Goal: Task Accomplishment & Management: Manage account settings

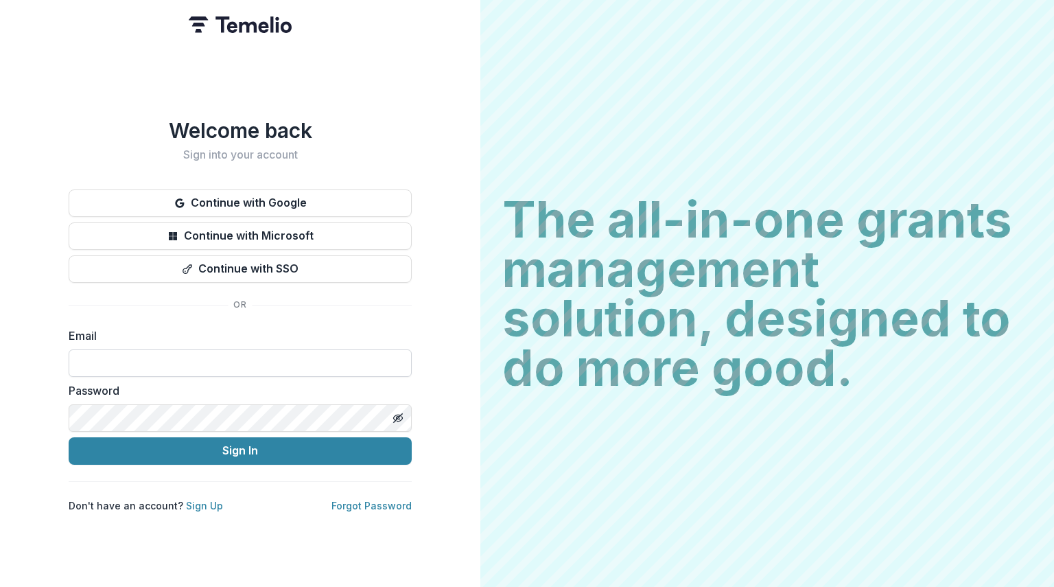
click at [163, 354] on input at bounding box center [240, 362] width 343 height 27
type input "**********"
click at [396, 414] on line "Toggle password visibility" at bounding box center [398, 417] width 8 height 8
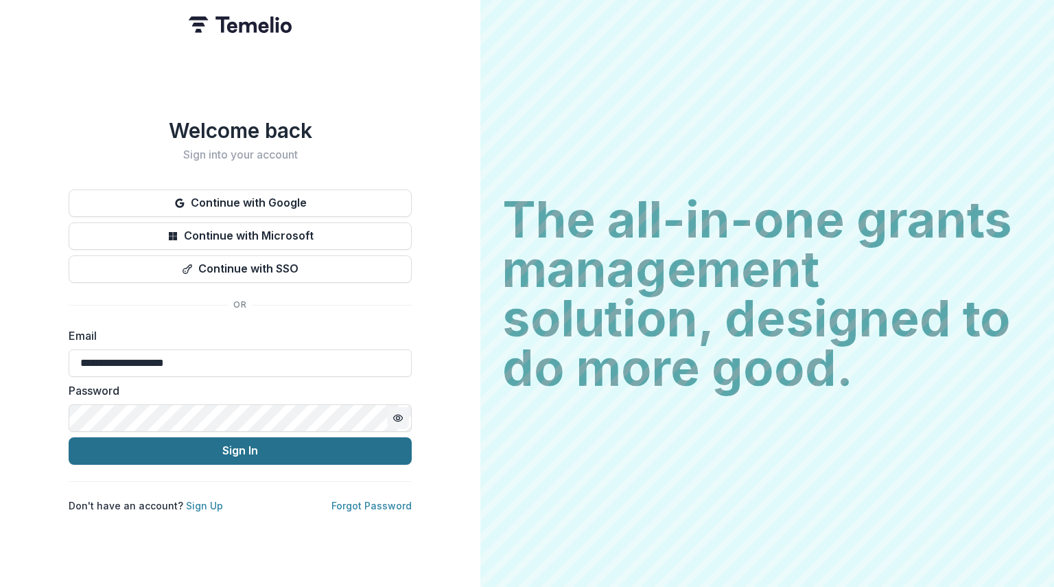
click at [188, 448] on button "Sign In" at bounding box center [240, 450] width 343 height 27
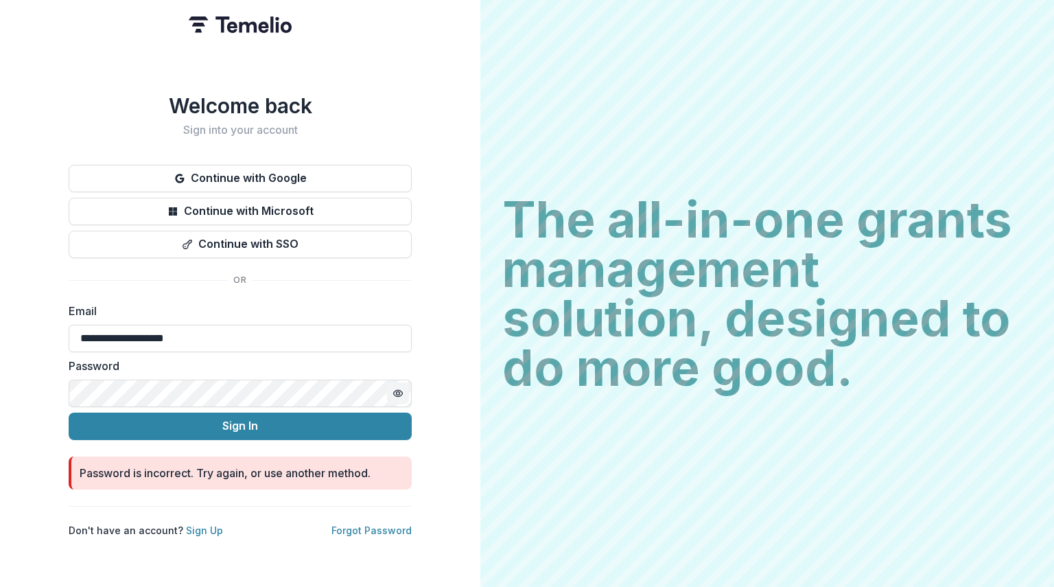
click at [32, 385] on div "**********" at bounding box center [240, 293] width 481 height 587
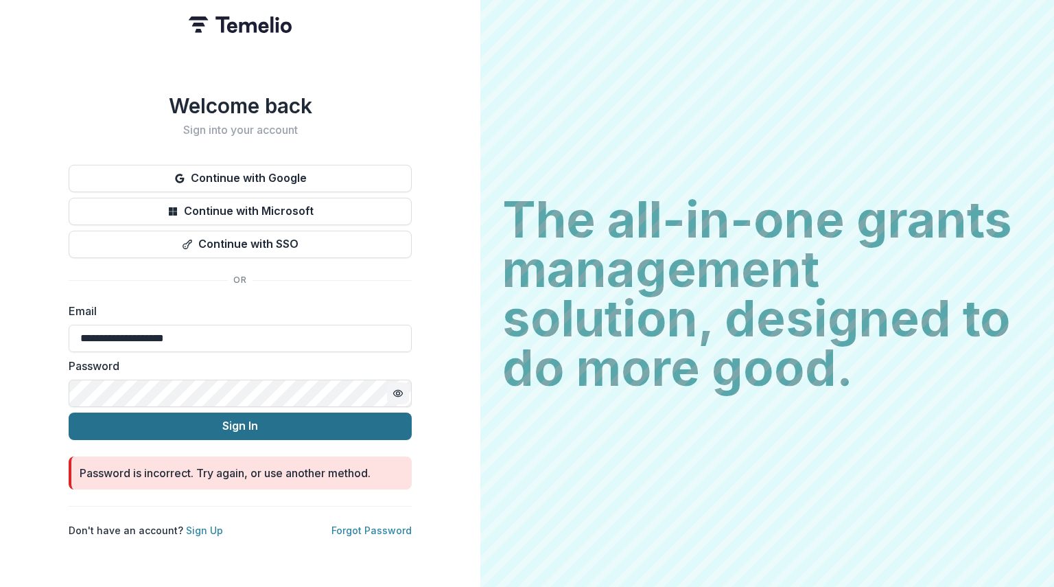
click at [180, 421] on button "Sign In" at bounding box center [240, 426] width 343 height 27
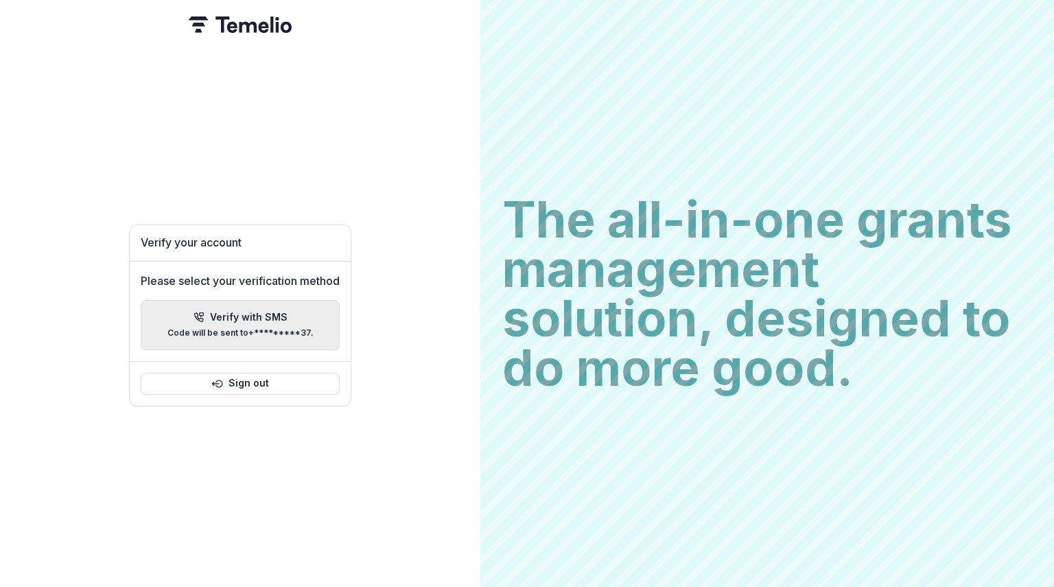
click at [255, 314] on p "Verify with SMS" at bounding box center [249, 318] width 78 height 12
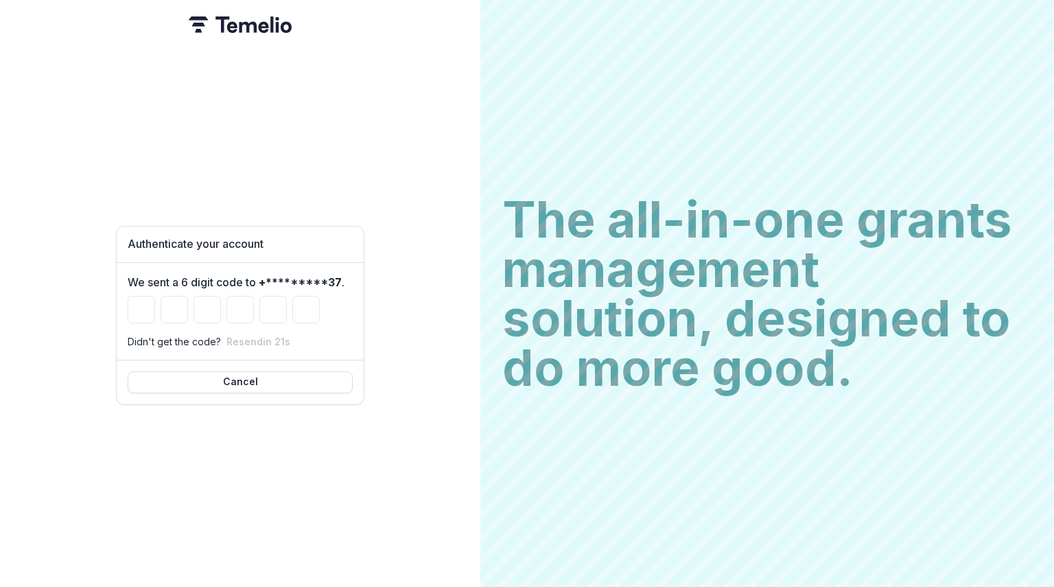
type input "*"
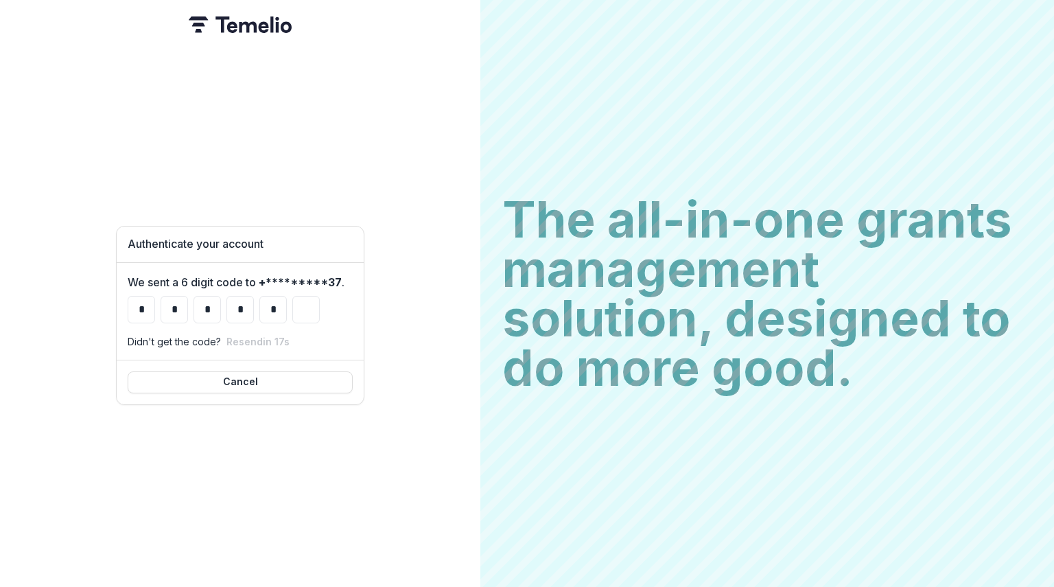
type input "*"
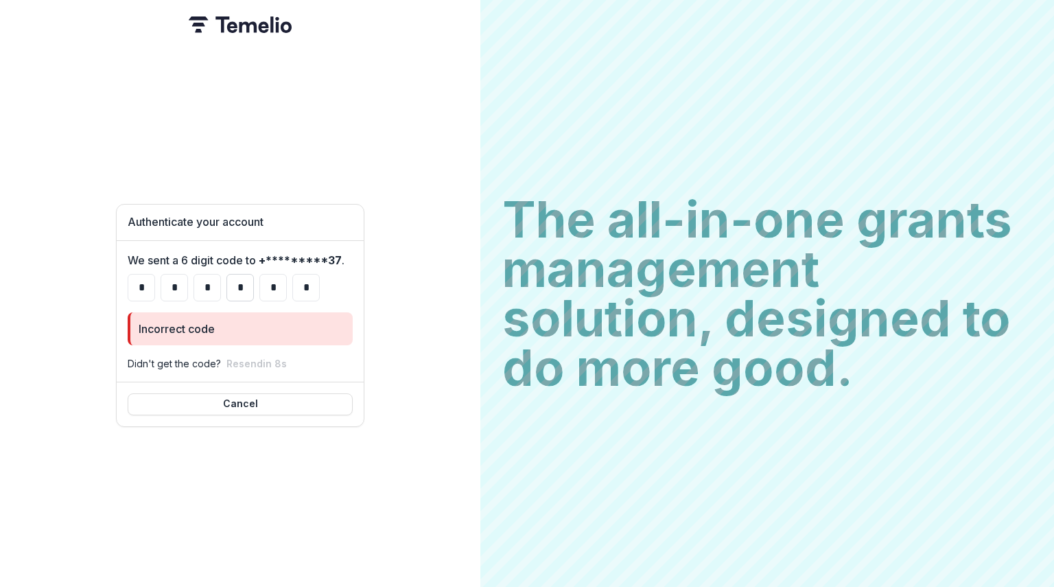
click at [247, 286] on input "*" at bounding box center [240, 287] width 27 height 27
click at [168, 279] on input "*" at bounding box center [174, 287] width 27 height 27
type input "*"
click at [196, 275] on input "*" at bounding box center [207, 287] width 27 height 27
type input "*"
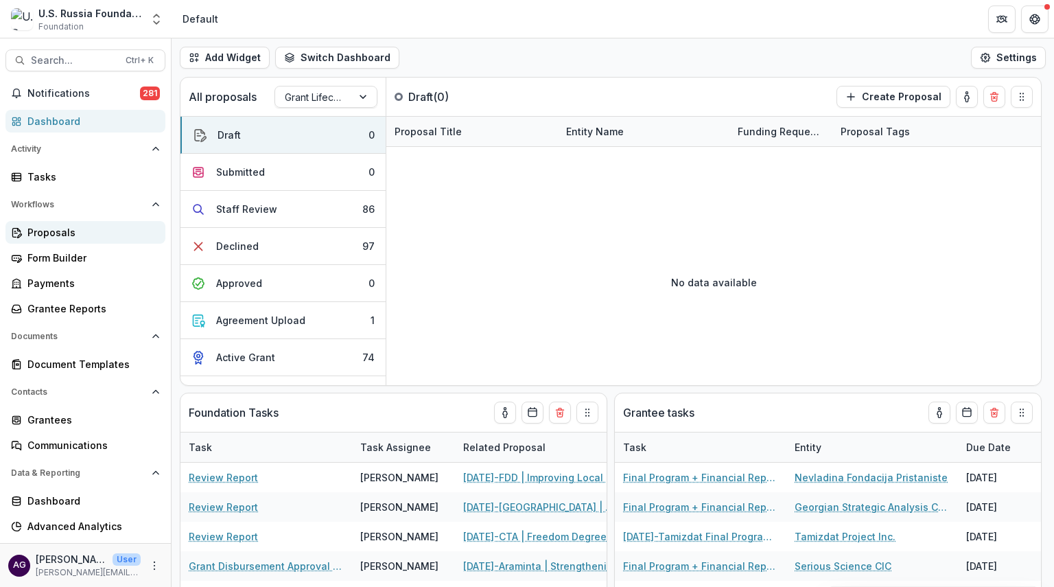
click at [60, 229] on div "Proposals" at bounding box center [90, 232] width 127 height 14
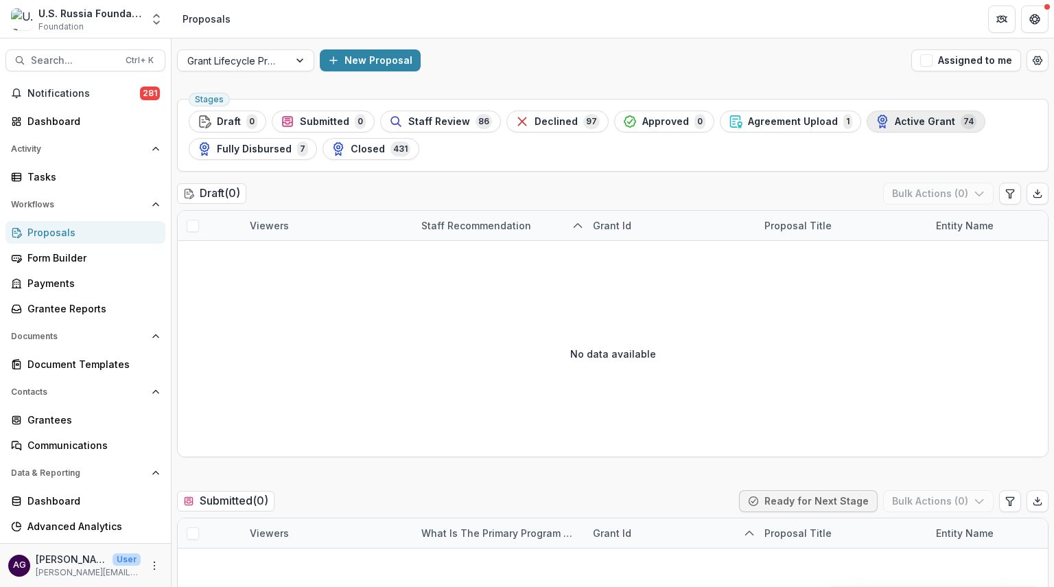
click at [895, 126] on span "Active Grant" at bounding box center [925, 122] width 60 height 12
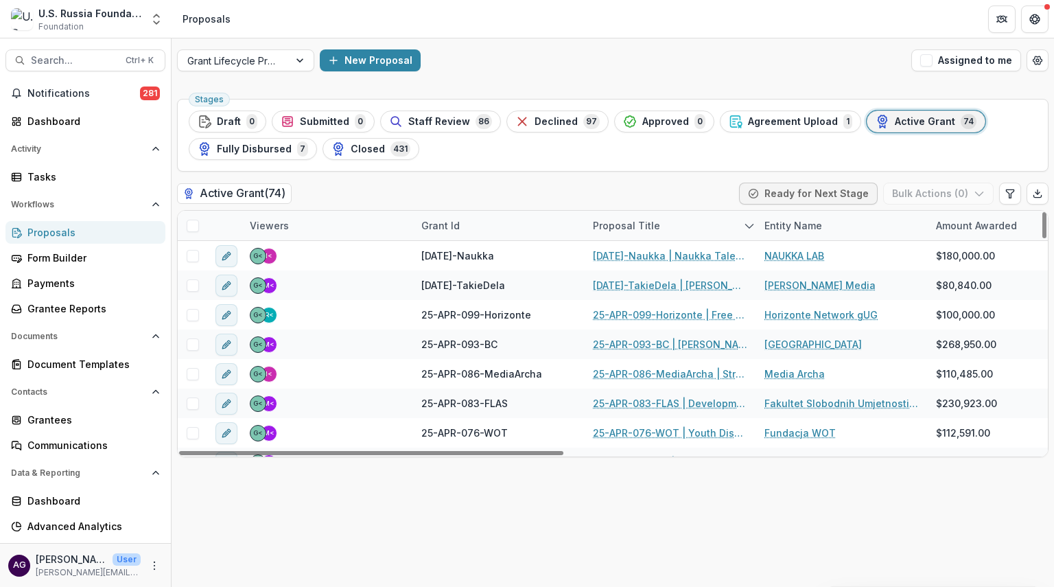
click at [435, 218] on div "Grant Id" at bounding box center [440, 225] width 55 height 14
click at [442, 256] on input at bounding box center [498, 256] width 165 height 22
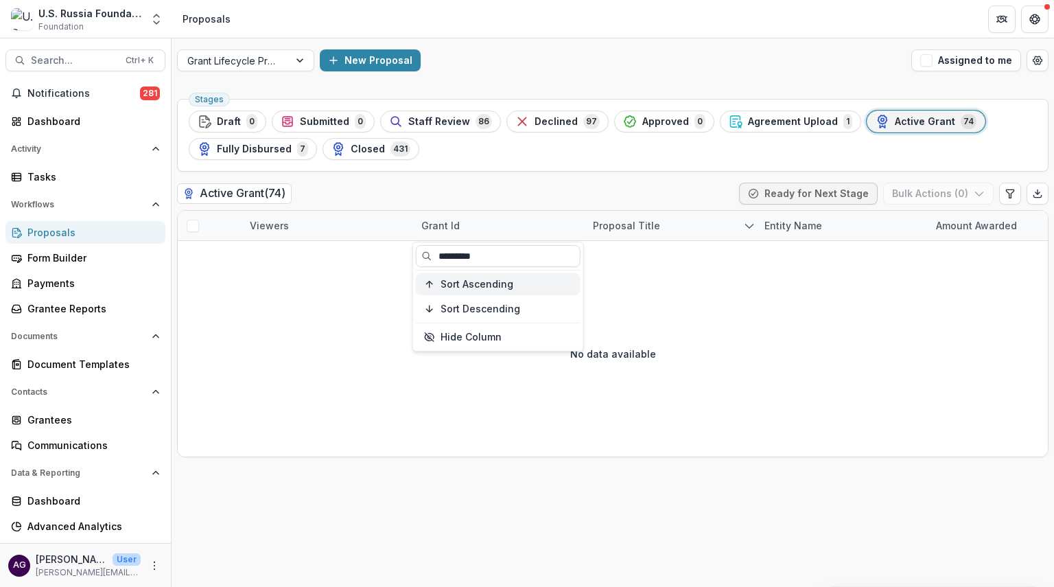
type input "*********"
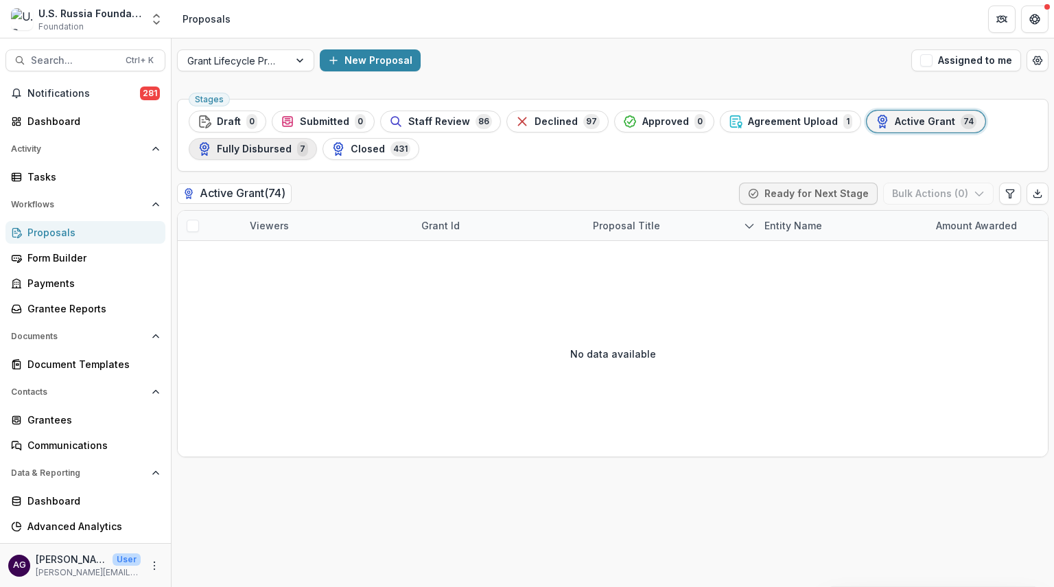
click at [282, 148] on span "Fully Disbursed" at bounding box center [254, 149] width 75 height 12
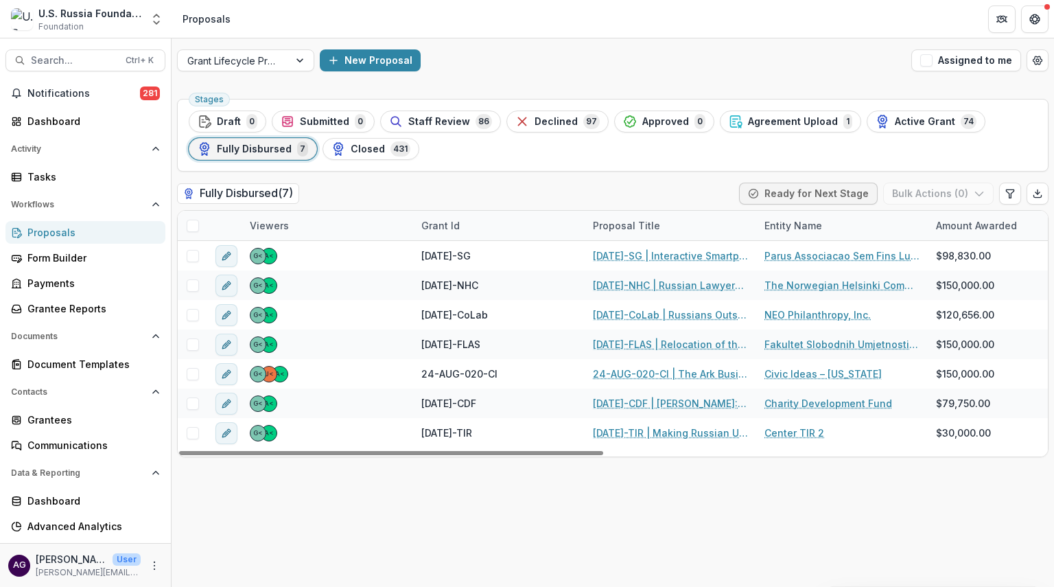
click at [449, 228] on div "Grant Id" at bounding box center [440, 225] width 55 height 14
click at [445, 262] on input at bounding box center [498, 256] width 165 height 22
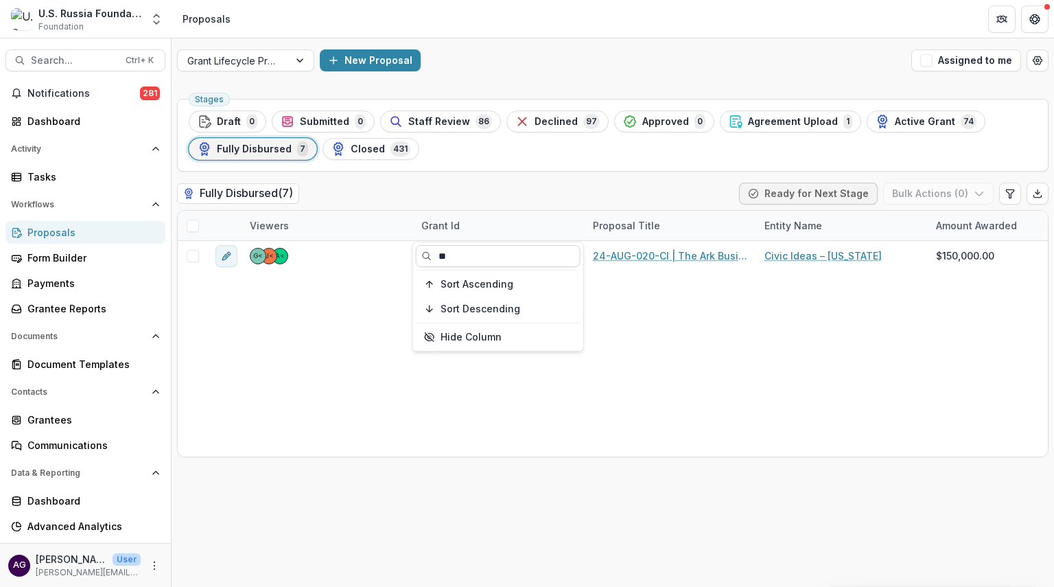
type input "*"
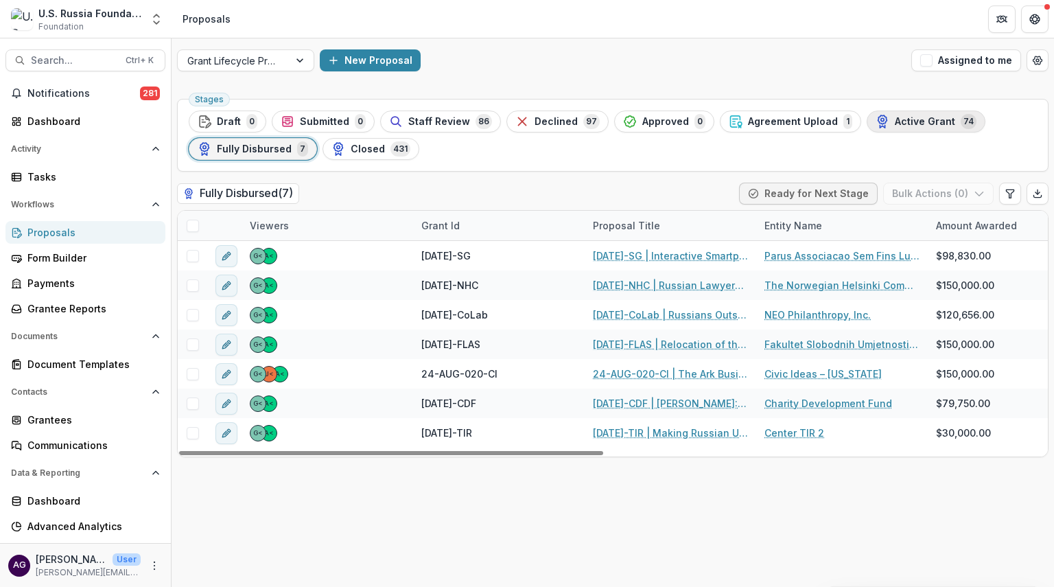
click at [895, 124] on span "Active Grant" at bounding box center [925, 122] width 60 height 12
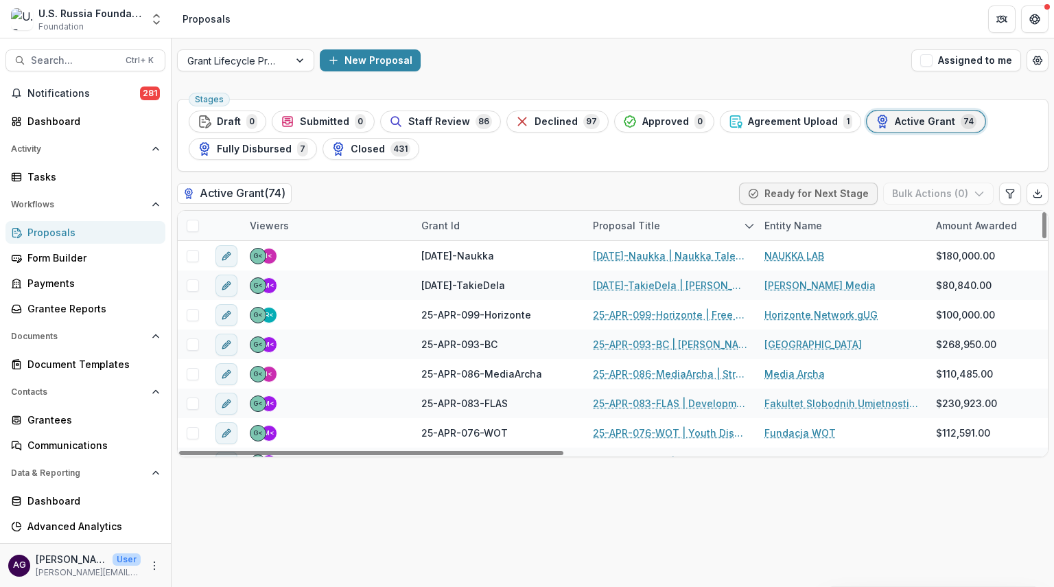
click at [438, 225] on div "Grant Id" at bounding box center [440, 225] width 55 height 14
click at [461, 255] on input at bounding box center [498, 256] width 165 height 22
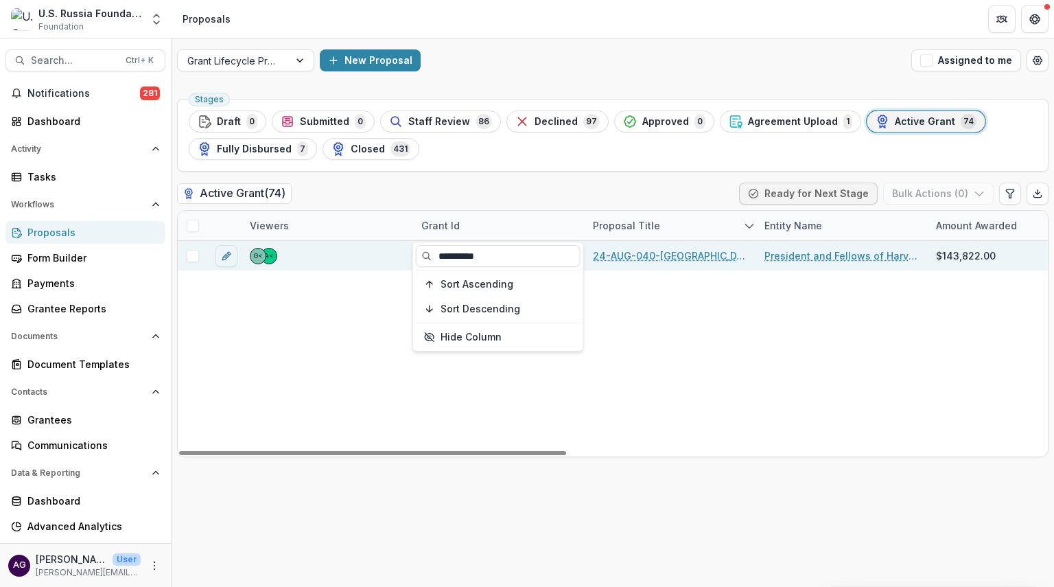
type input "**********"
click at [638, 257] on link "24-AUG-040-Harvard | Professional Development for Displaced Russian Scholars" at bounding box center [670, 256] width 155 height 14
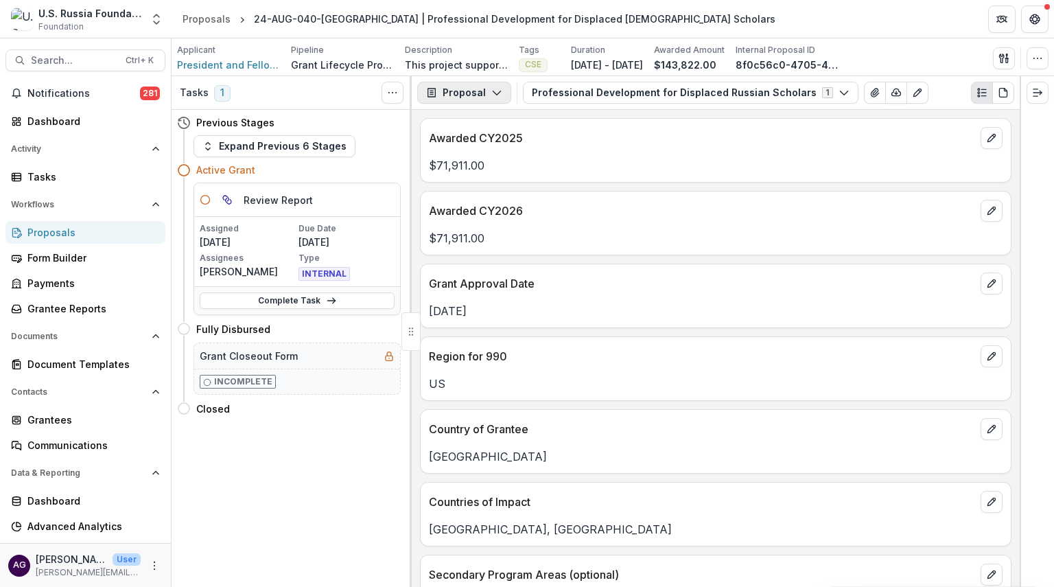
click at [452, 93] on button "Proposal" at bounding box center [464, 93] width 94 height 22
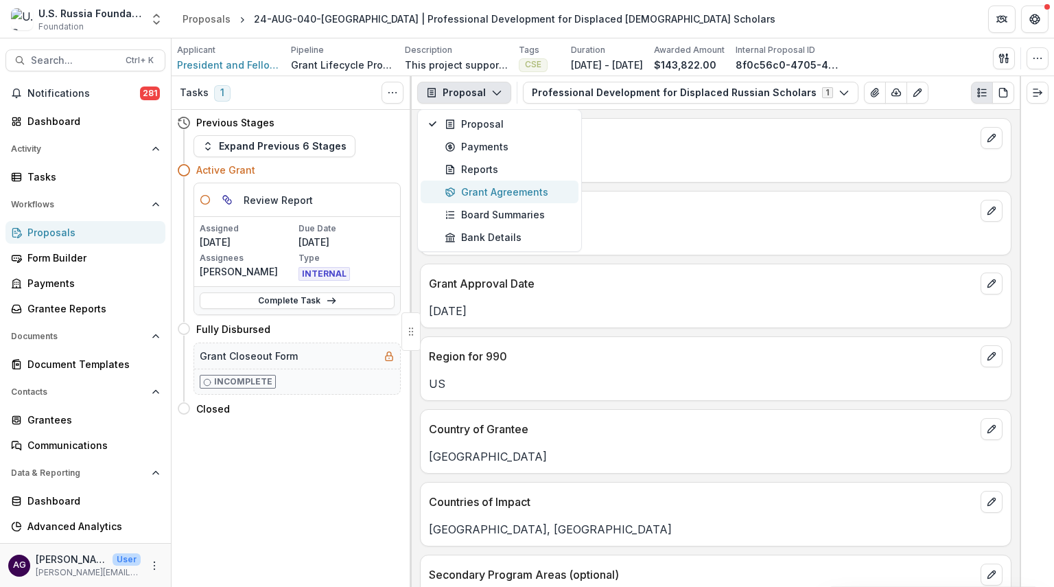
click at [465, 185] on div "Grant Agreements" at bounding box center [508, 192] width 126 height 14
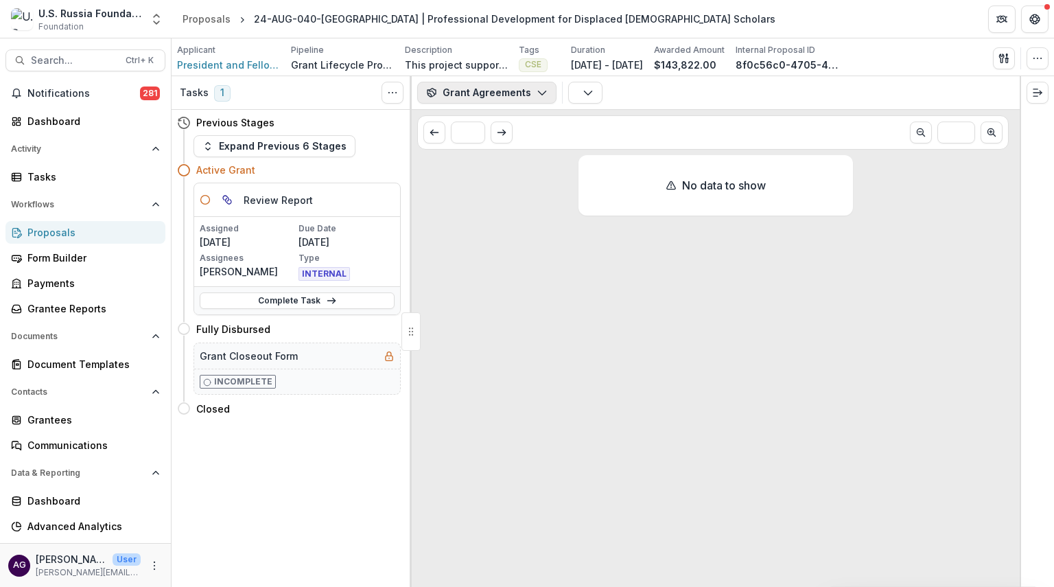
click at [537, 91] on icon "button" at bounding box center [542, 92] width 11 height 11
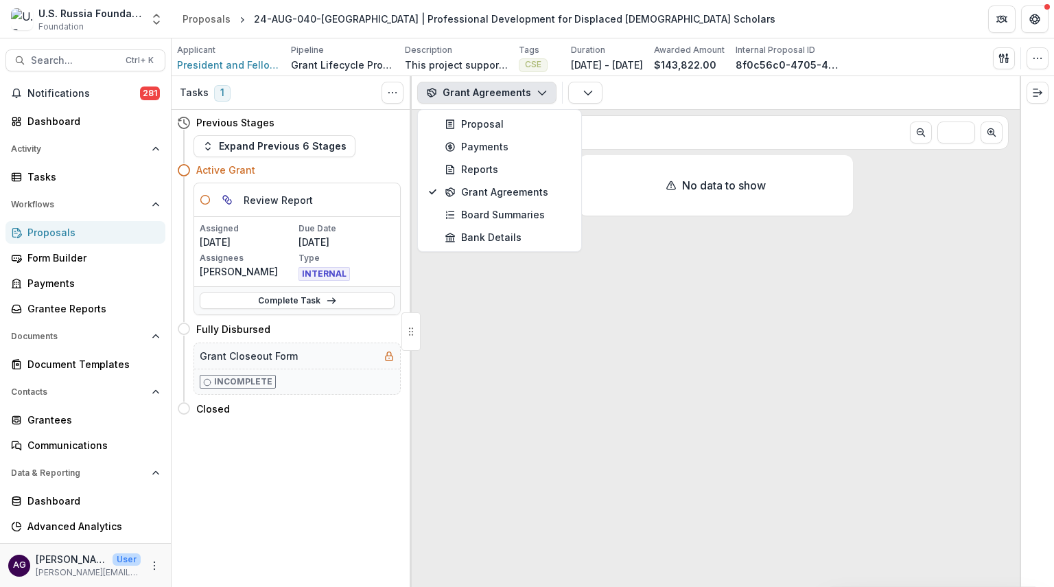
click at [464, 286] on div "No data to show" at bounding box center [716, 371] width 608 height 432
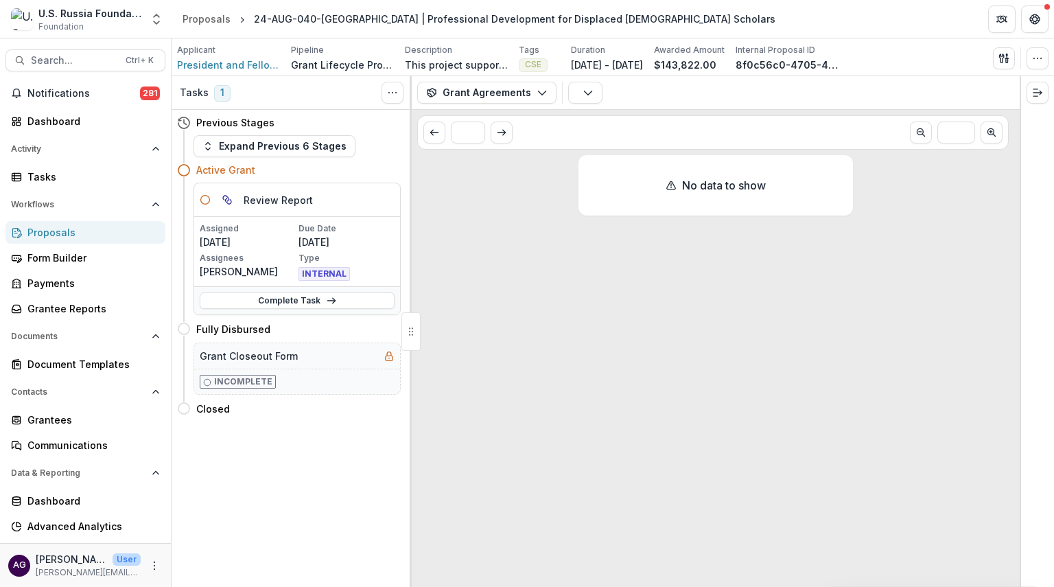
click at [48, 233] on div "Proposals" at bounding box center [90, 232] width 127 height 14
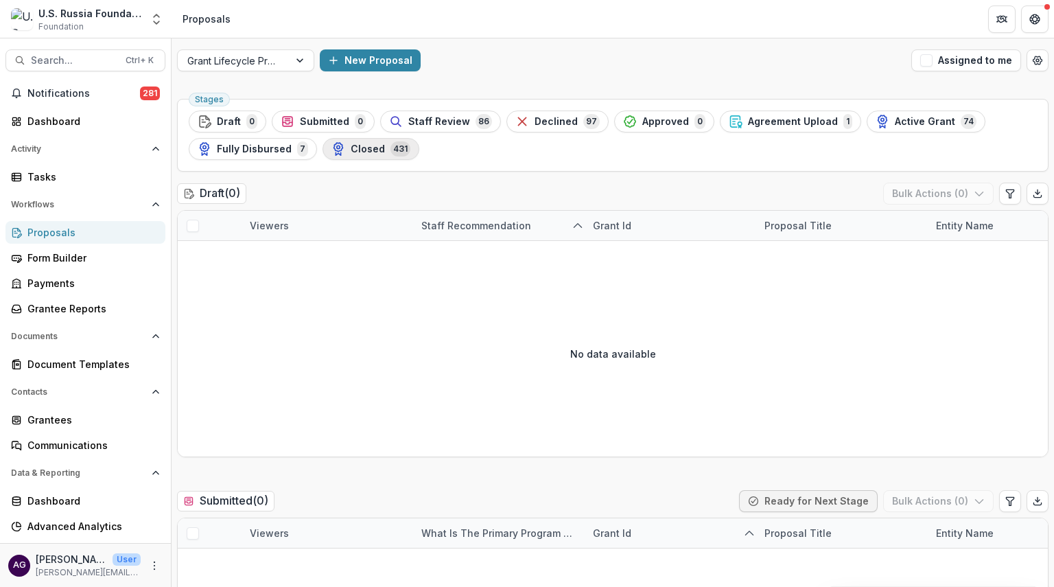
click at [375, 152] on span "Closed" at bounding box center [368, 149] width 34 height 12
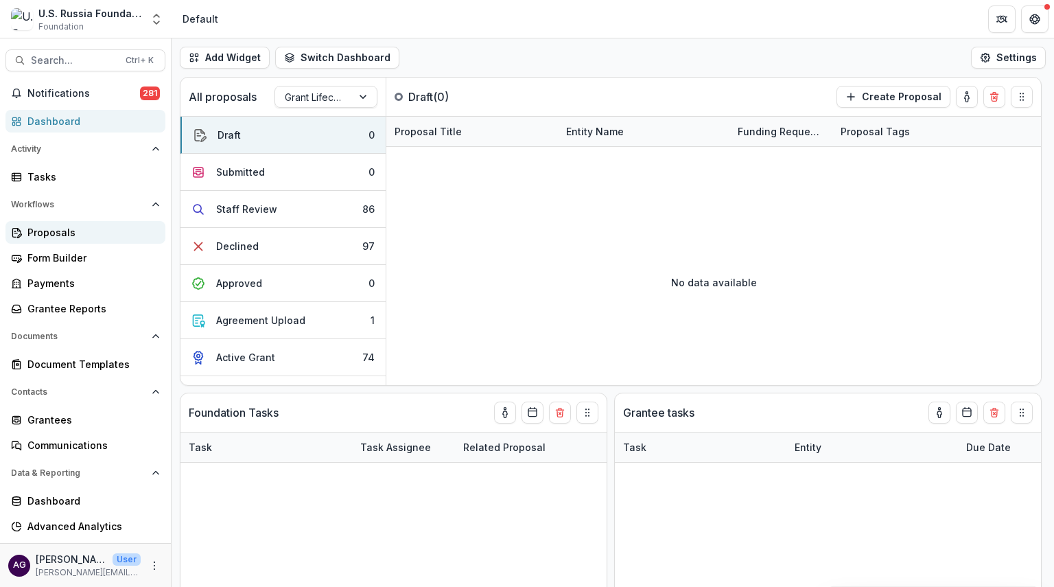
click at [65, 229] on div "Proposals" at bounding box center [90, 232] width 127 height 14
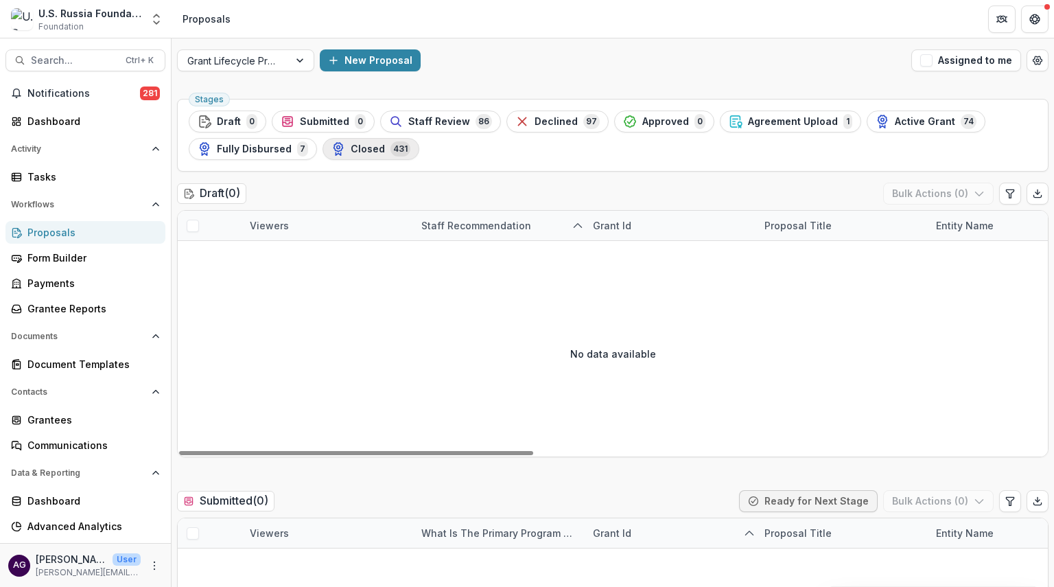
click at [378, 150] on span "Closed" at bounding box center [368, 149] width 34 height 12
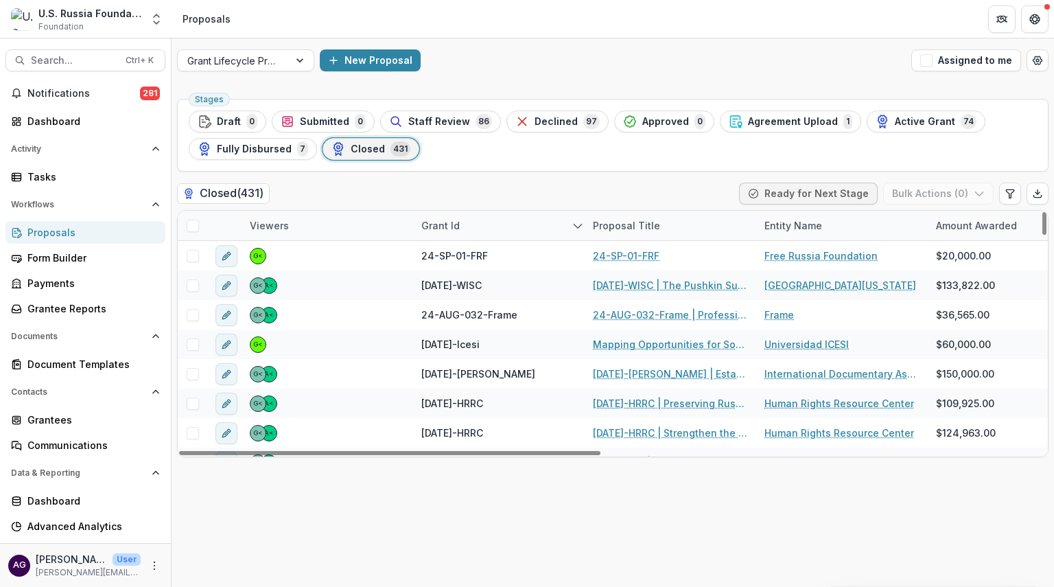
click at [444, 223] on div "Grant Id" at bounding box center [440, 225] width 55 height 14
click at [450, 253] on input at bounding box center [498, 256] width 165 height 22
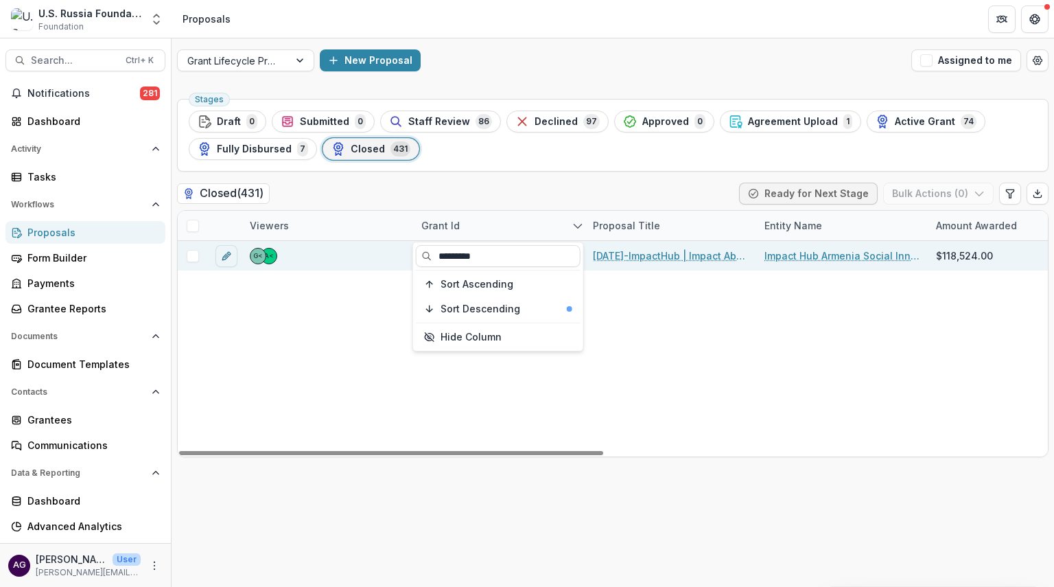
type input "*********"
click at [628, 254] on link "[DATE]-ImpactHub | Impact Abroad: Supporting Russian Impact Entrepreneurs to St…" at bounding box center [670, 256] width 155 height 14
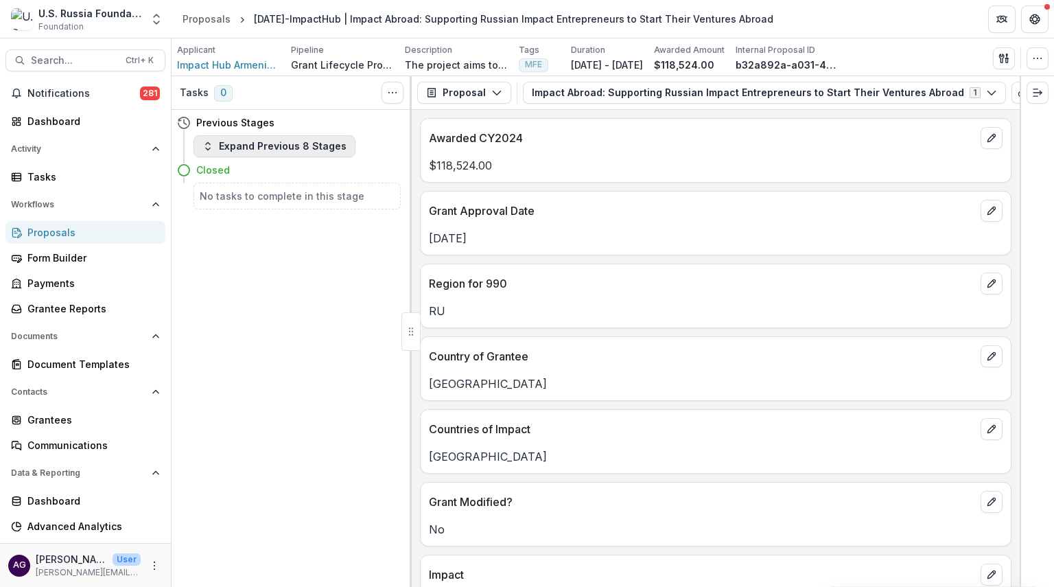
click at [258, 145] on button "Expand Previous 8 Stages" at bounding box center [275, 146] width 162 height 22
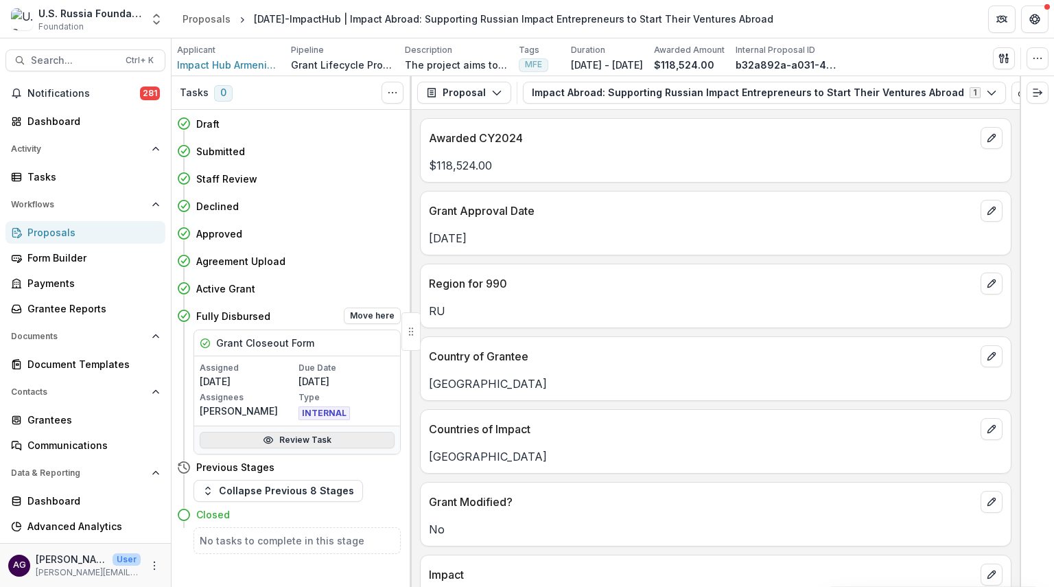
click at [292, 432] on link "Review Task" at bounding box center [297, 440] width 195 height 16
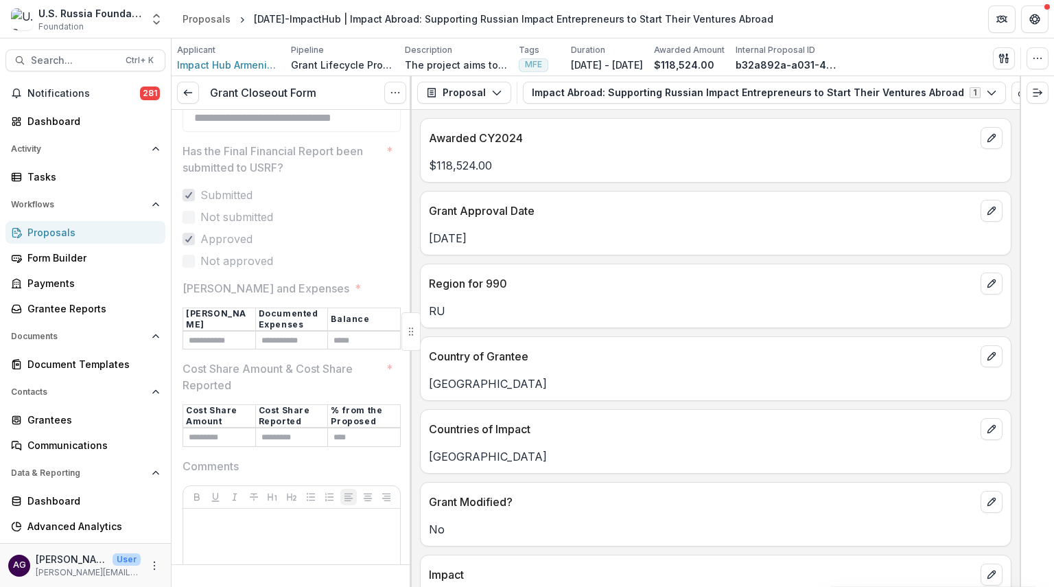
scroll to position [277, 0]
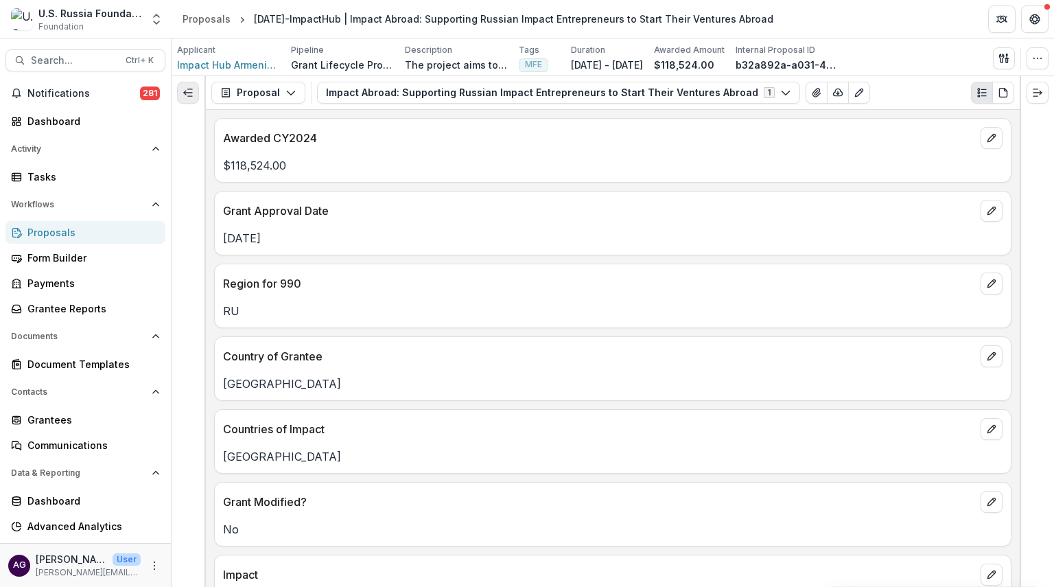
click at [194, 94] on button "Expand left" at bounding box center [188, 93] width 22 height 22
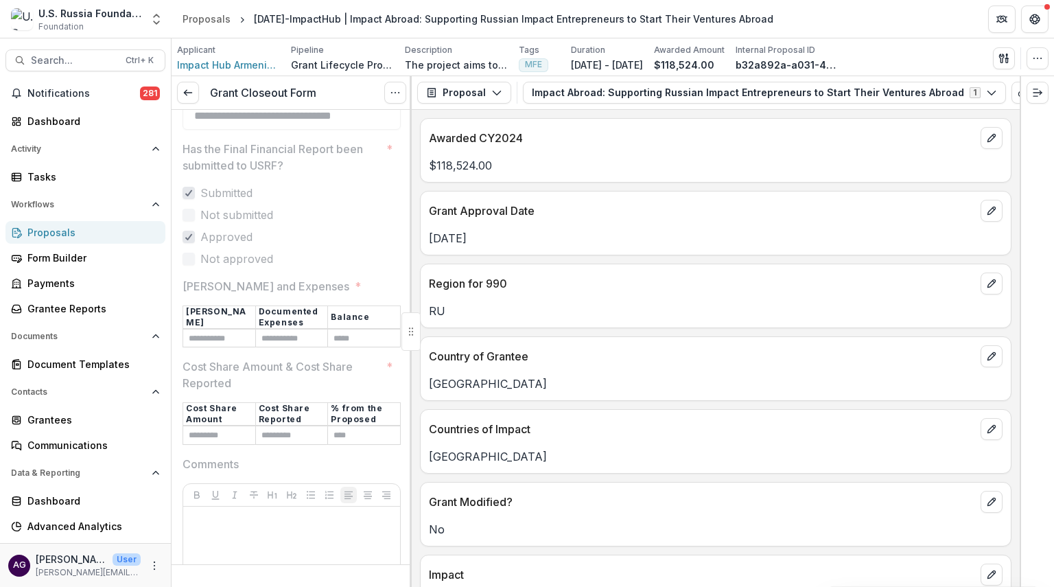
scroll to position [242, 0]
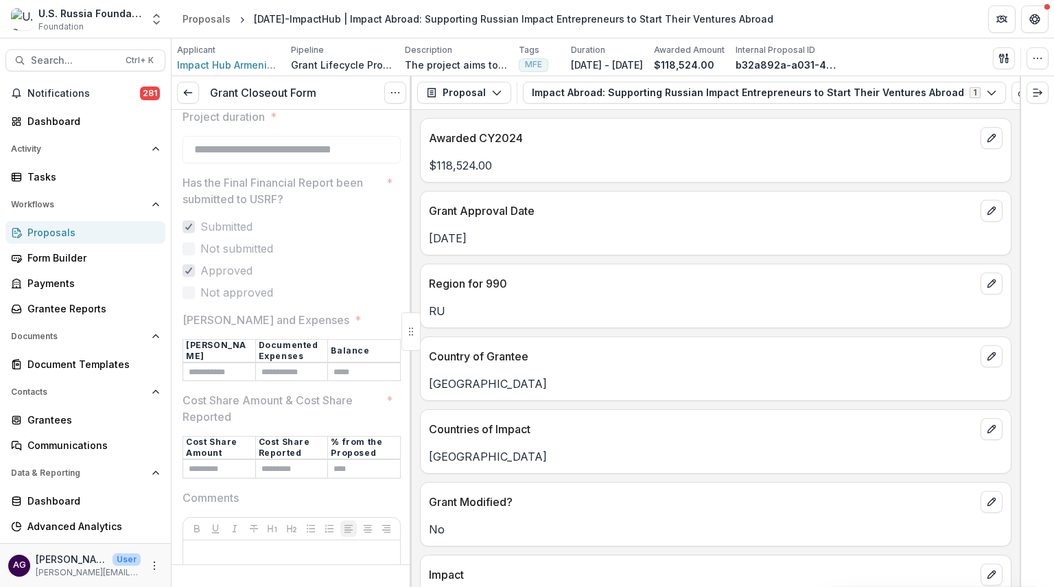
click at [44, 234] on div "Proposals" at bounding box center [90, 232] width 127 height 14
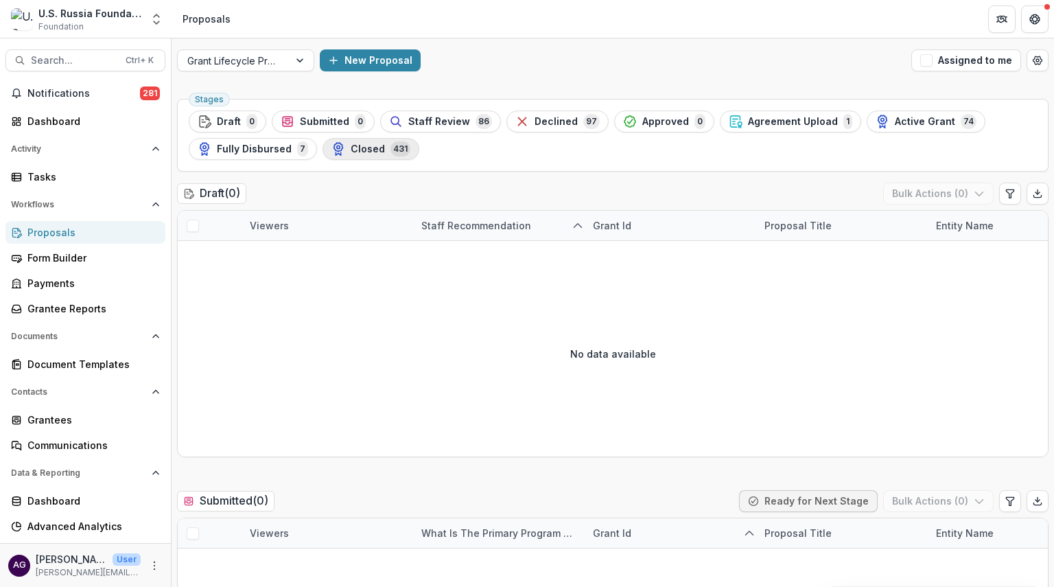
click at [351, 148] on span "Closed" at bounding box center [368, 149] width 34 height 12
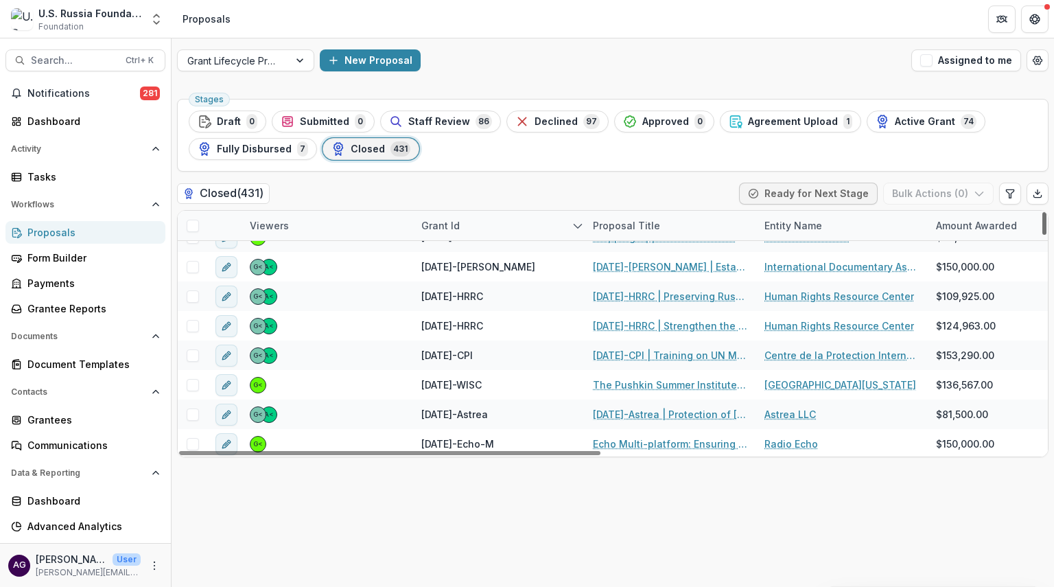
scroll to position [133, 0]
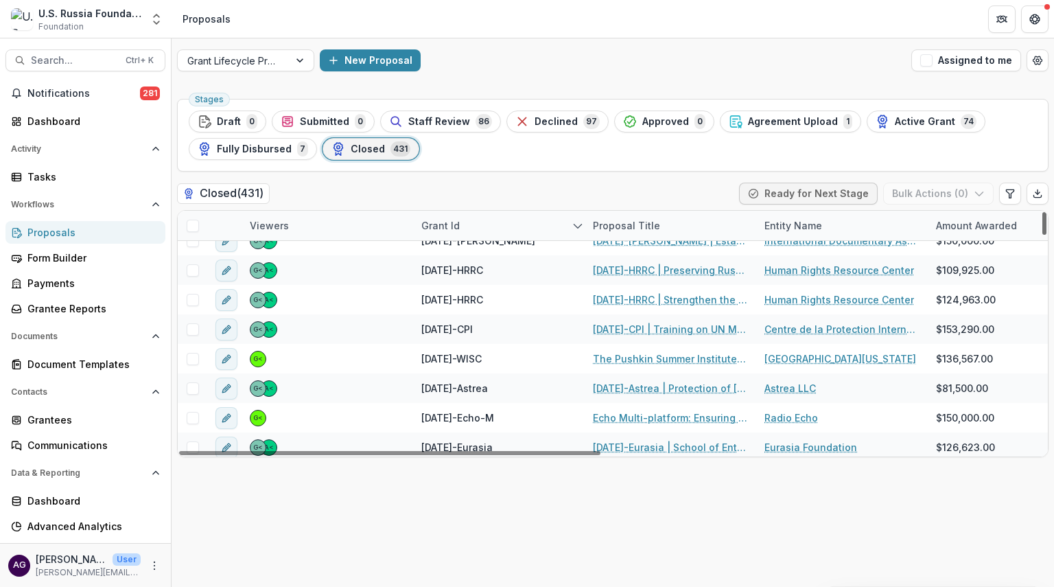
click at [1044, 229] on div at bounding box center [1045, 223] width 4 height 23
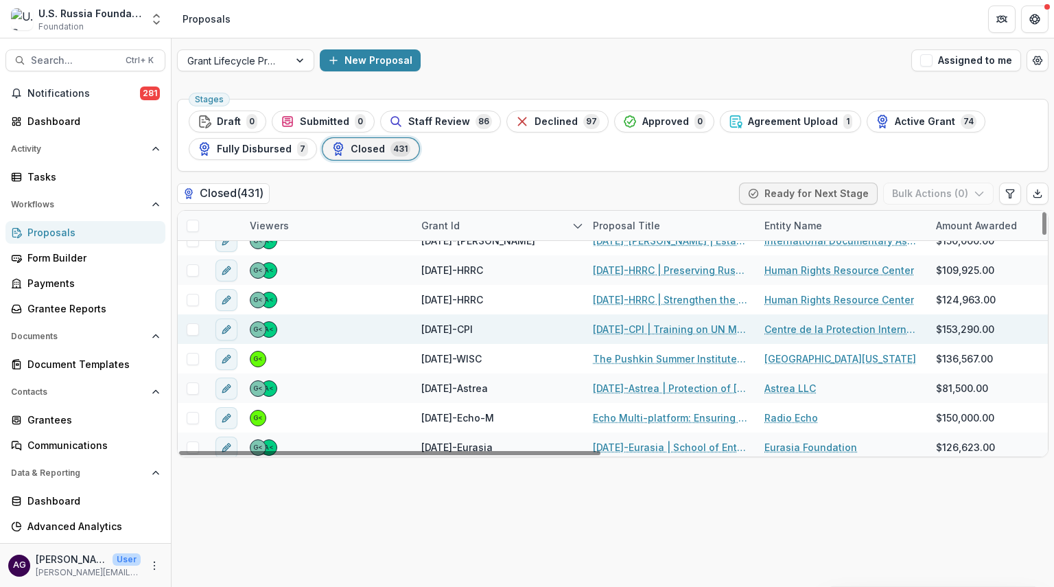
click at [639, 325] on link "[DATE]-CPI | Training on UN Mechanisms and publication of a Hands-On Guide on t…" at bounding box center [670, 329] width 155 height 14
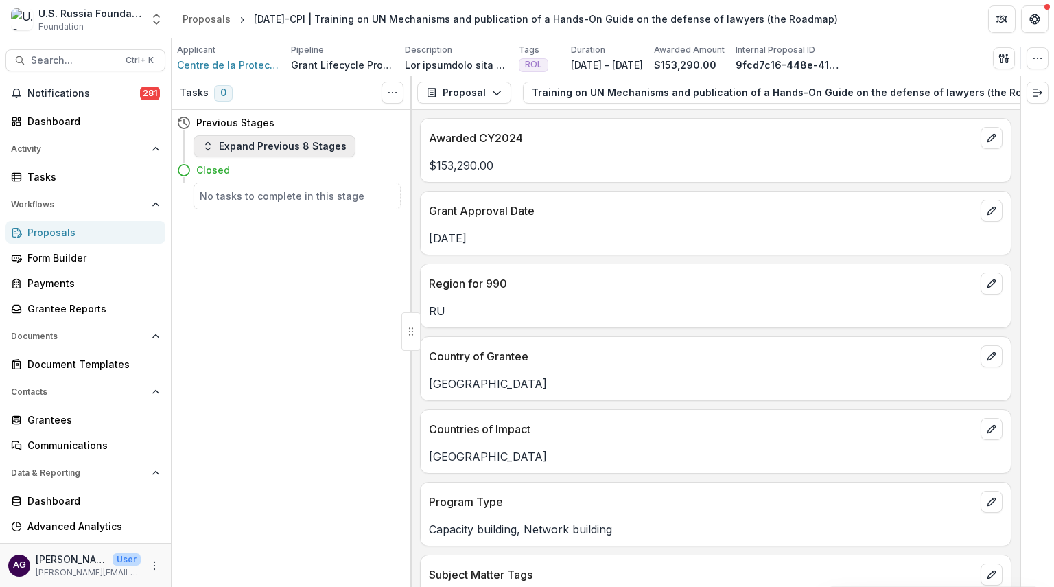
click at [255, 152] on button "Expand Previous 8 Stages" at bounding box center [275, 146] width 162 height 22
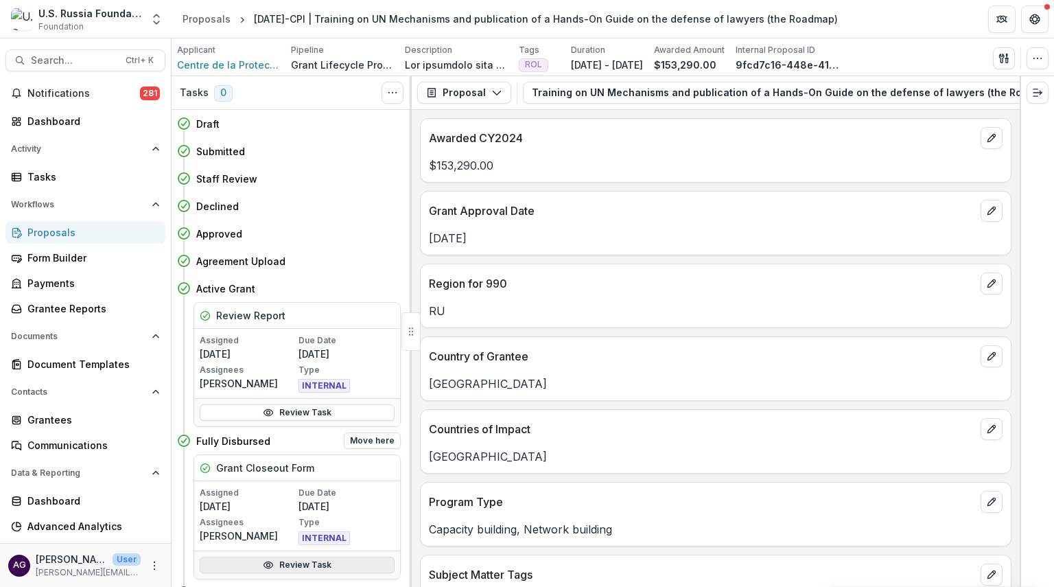
click at [267, 564] on circle at bounding box center [268, 565] width 3 height 3
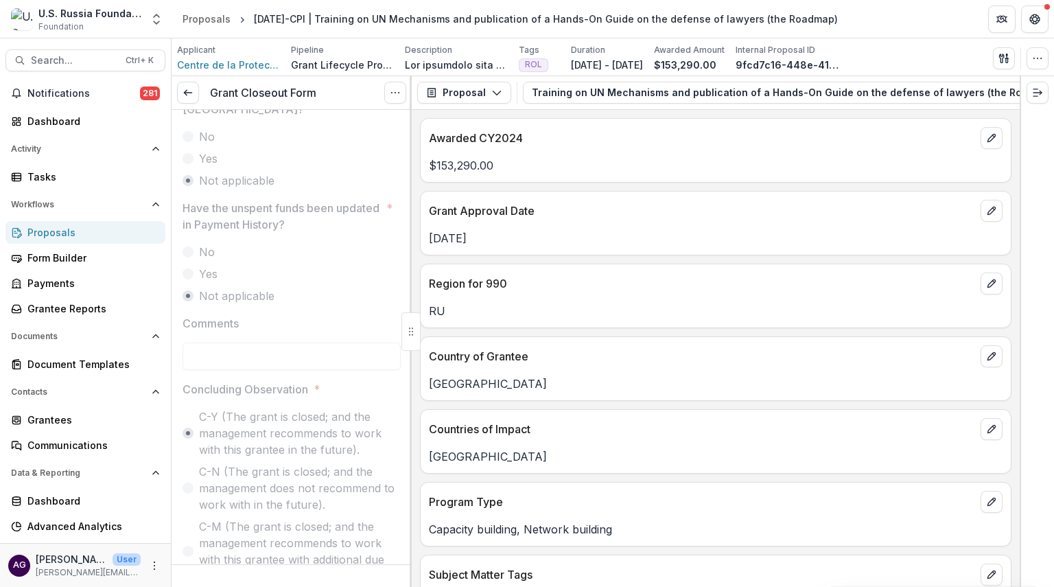
scroll to position [1551, 0]
click at [97, 233] on div "Proposals" at bounding box center [90, 232] width 127 height 14
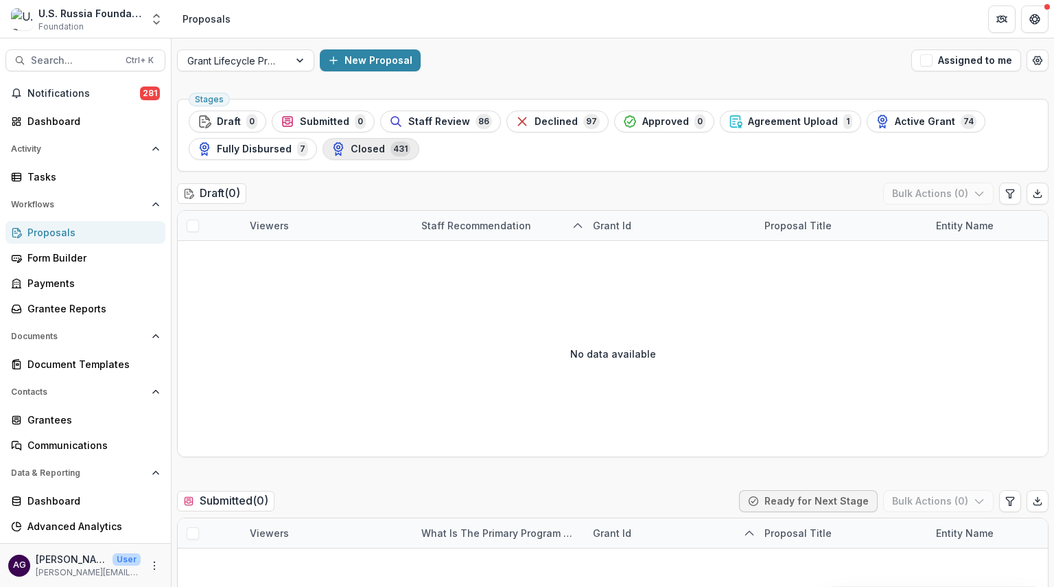
click at [363, 143] on span "Closed" at bounding box center [368, 149] width 34 height 12
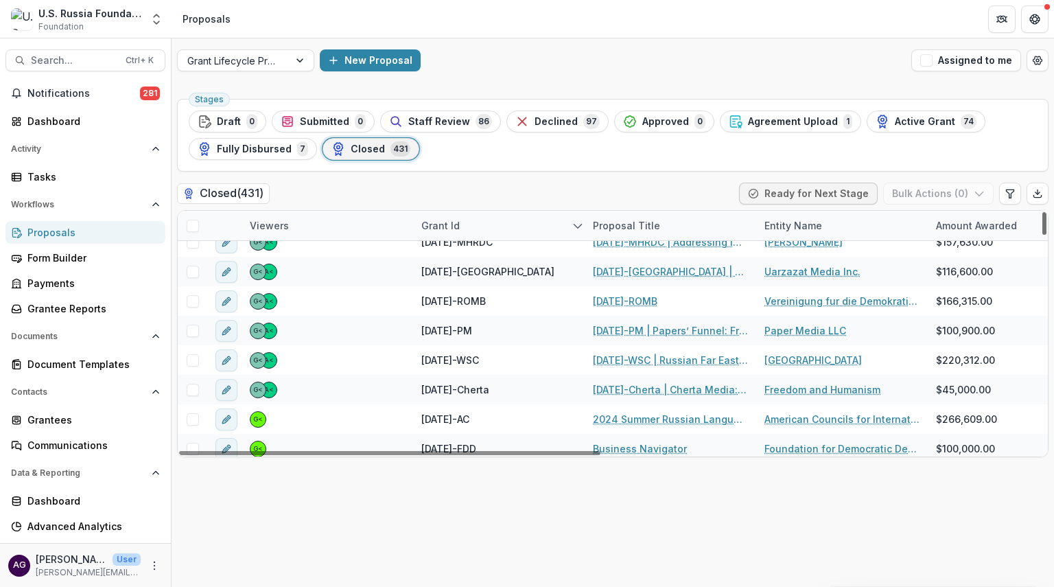
scroll to position [267, 0]
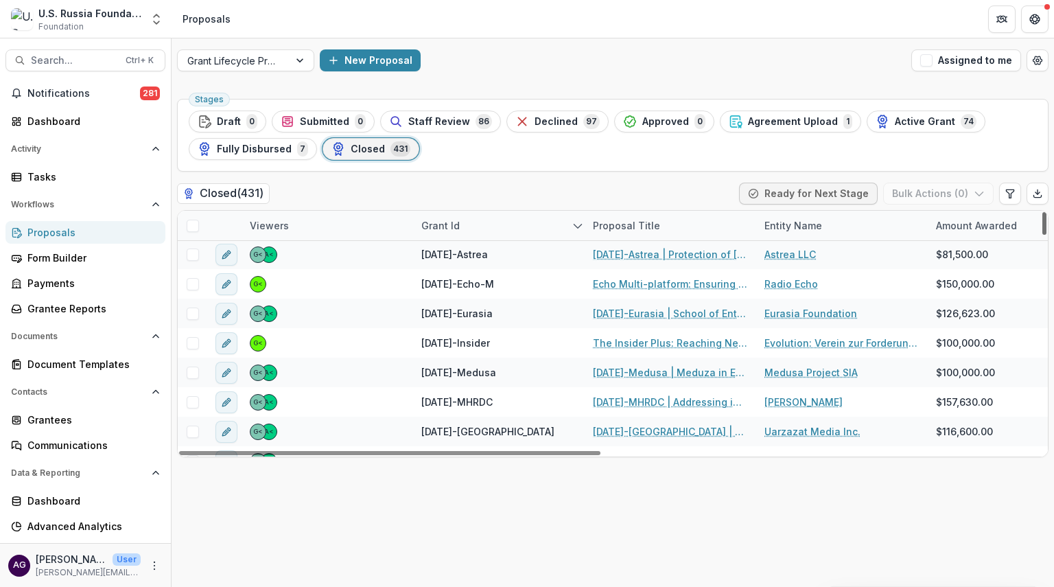
click at [1045, 233] on div at bounding box center [1045, 223] width 4 height 23
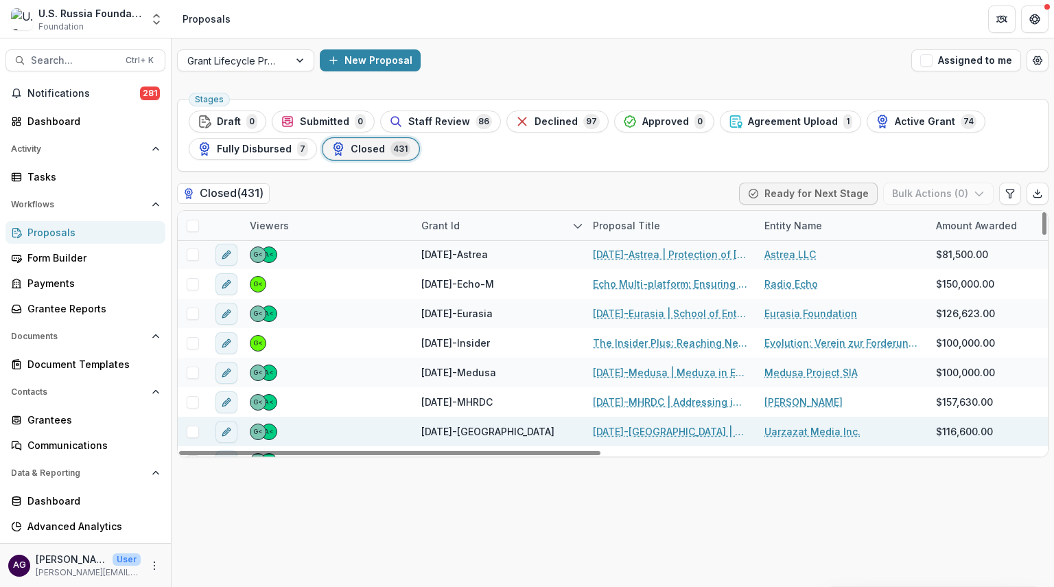
click at [623, 430] on link "[DATE]-[GEOGRAPHIC_DATA] | The Project: Development of an Independent Media Out…" at bounding box center [670, 431] width 155 height 14
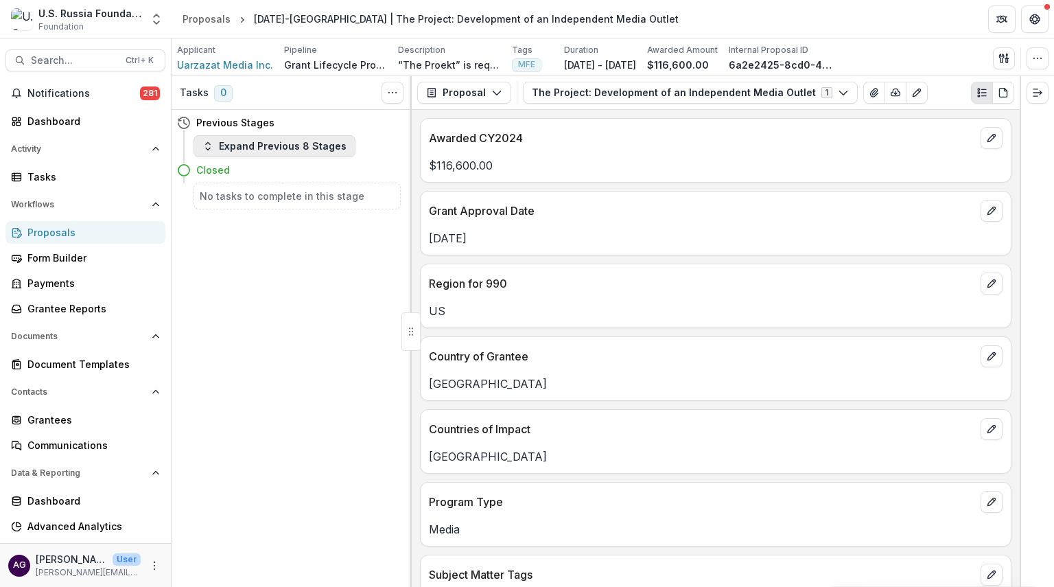
click at [265, 148] on button "Expand Previous 8 Stages" at bounding box center [275, 146] width 162 height 22
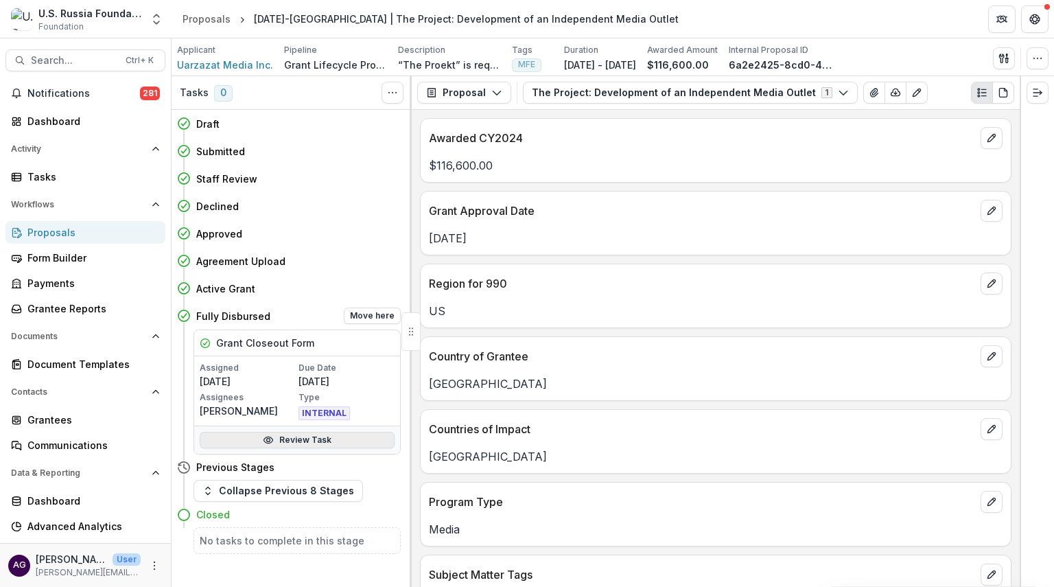
click at [301, 441] on link "Review Task" at bounding box center [297, 440] width 195 height 16
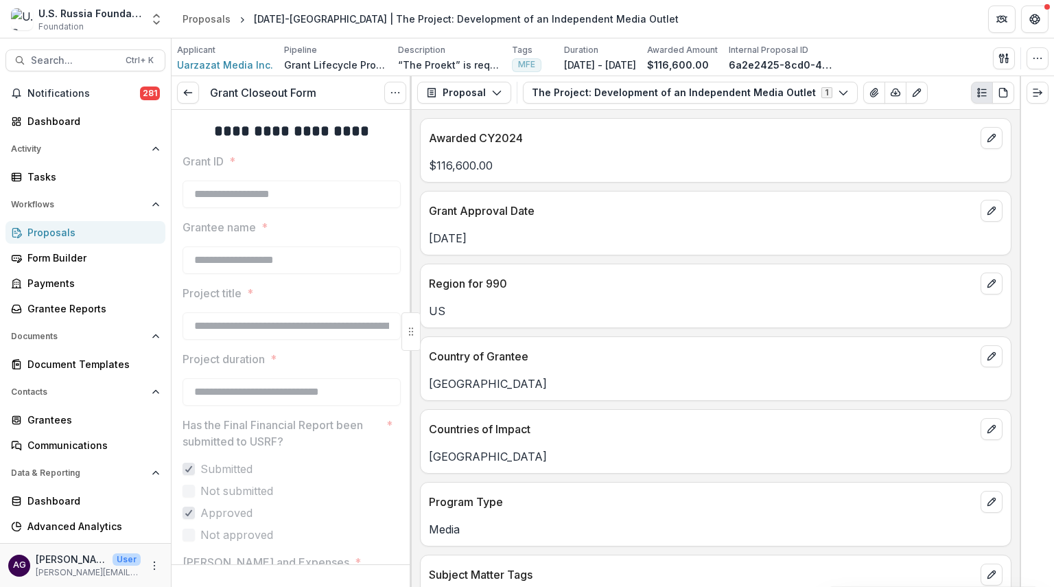
drag, startPoint x: 407, startPoint y: 151, endPoint x: 405, endPoint y: 165, distance: 14.6
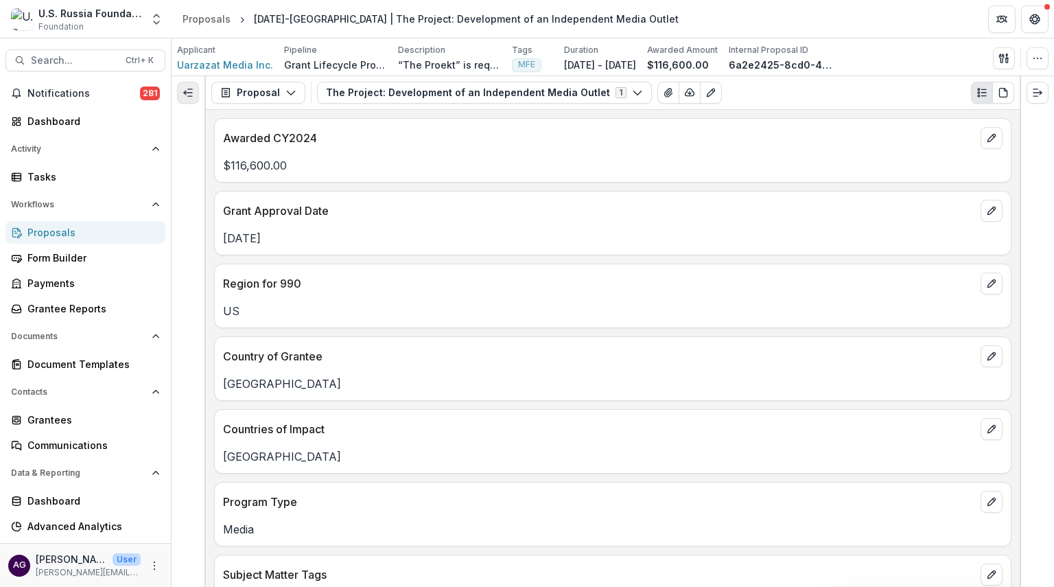
click at [184, 95] on icon "Expand left" at bounding box center [188, 92] width 11 height 11
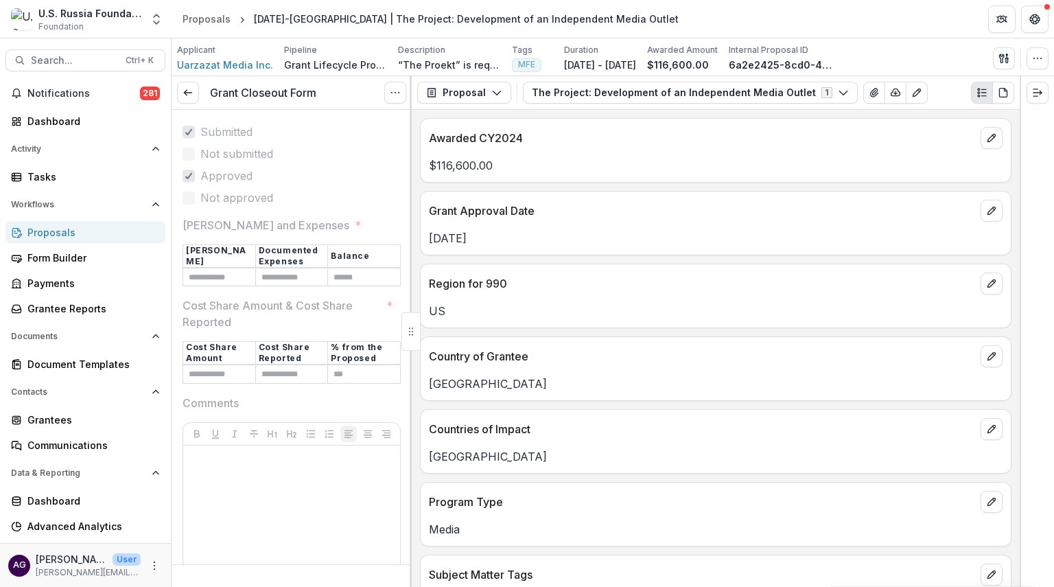
scroll to position [339, 0]
drag, startPoint x: 407, startPoint y: 227, endPoint x: 408, endPoint y: 262, distance: 34.4
click at [408, 262] on div "**********" at bounding box center [292, 348] width 240 height 477
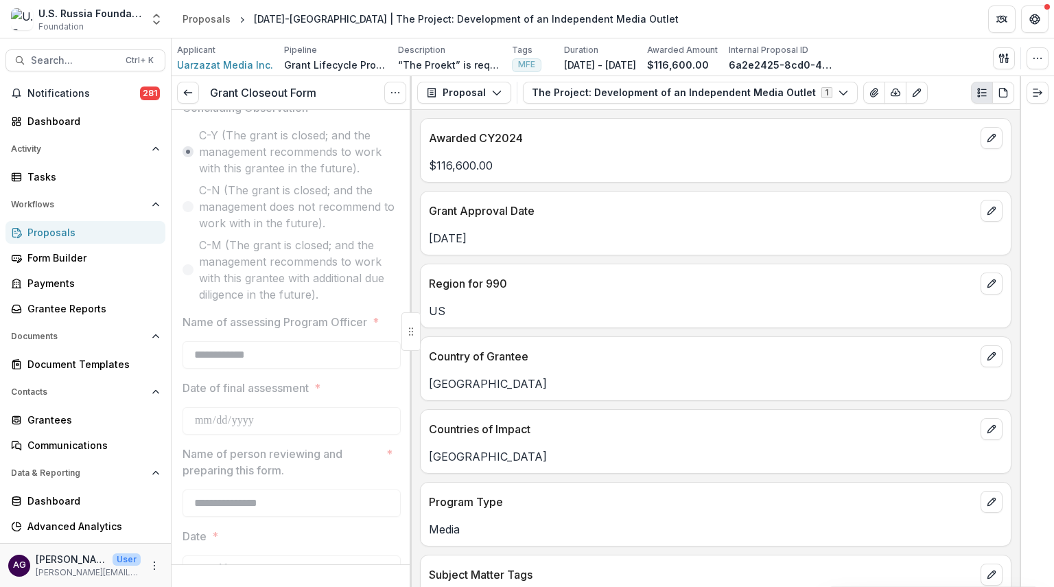
scroll to position [1823, 0]
click at [113, 233] on div "Proposals" at bounding box center [90, 232] width 127 height 14
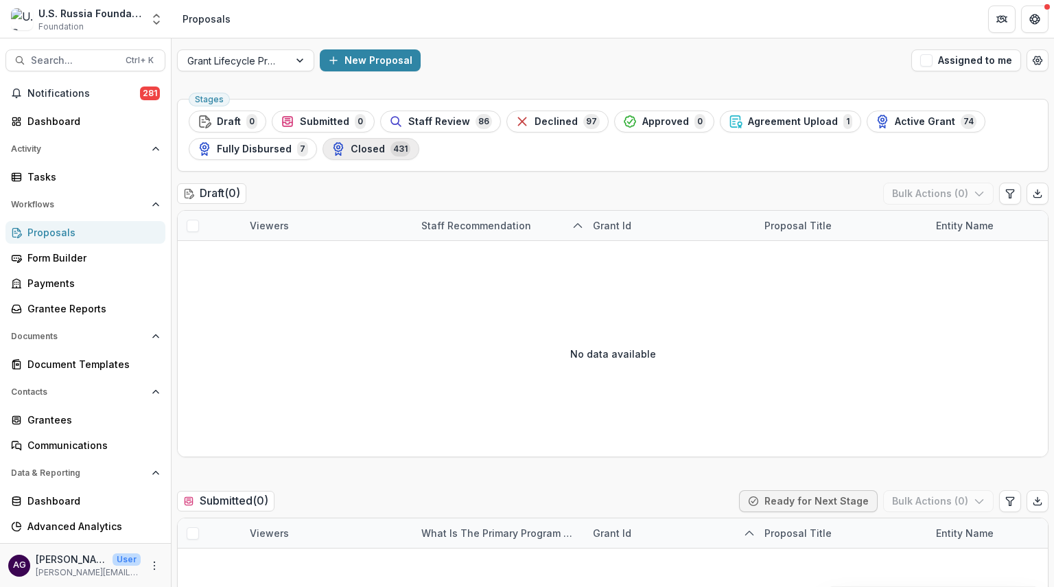
click at [361, 148] on span "Closed" at bounding box center [368, 149] width 34 height 12
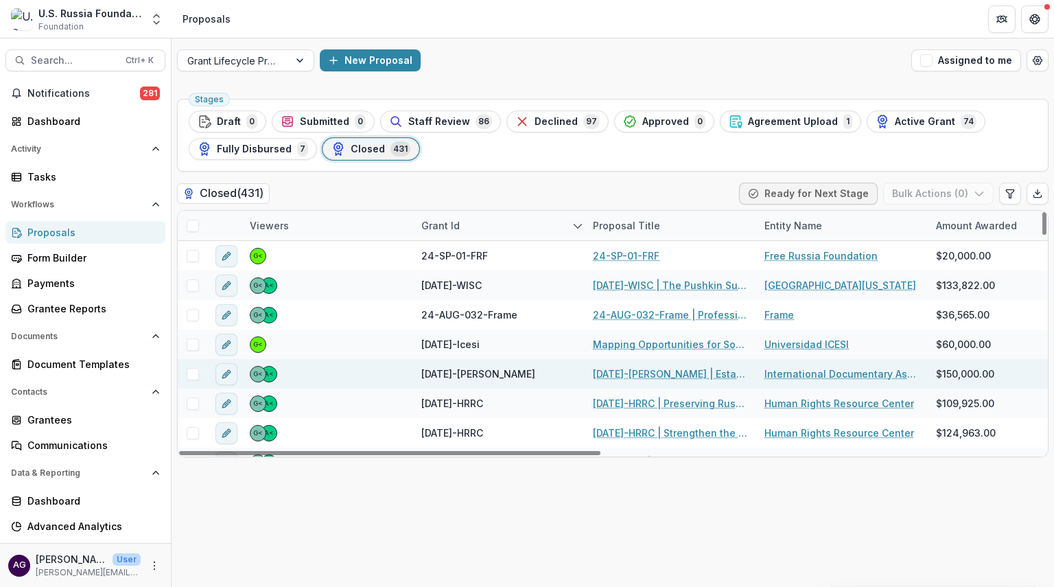
click at [632, 373] on link "[DATE]-[PERSON_NAME] | Establishing Non-profit Organization Un/Filmed" at bounding box center [670, 374] width 155 height 14
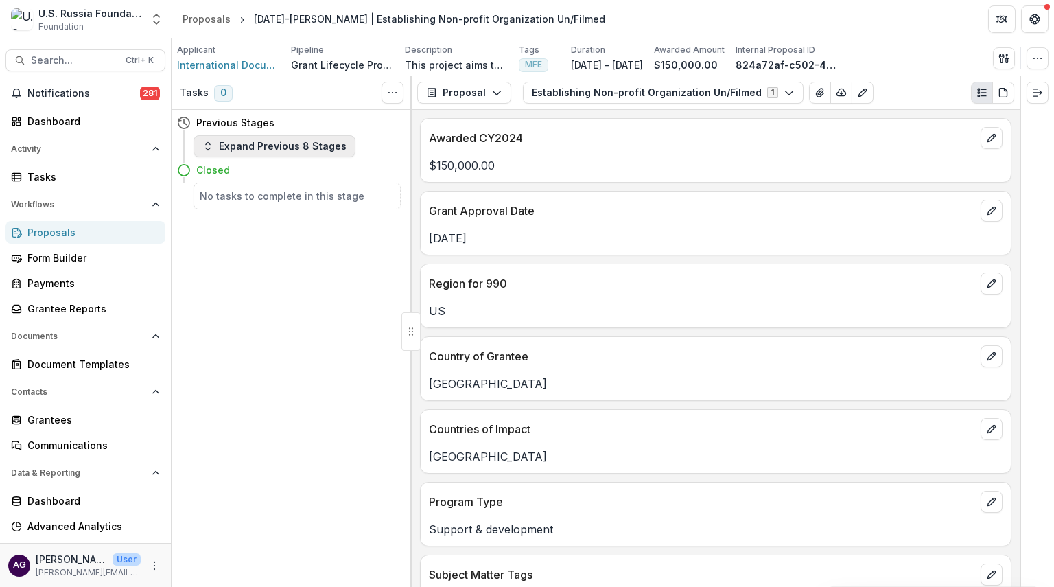
click at [303, 145] on button "Expand Previous 8 Stages" at bounding box center [275, 146] width 162 height 22
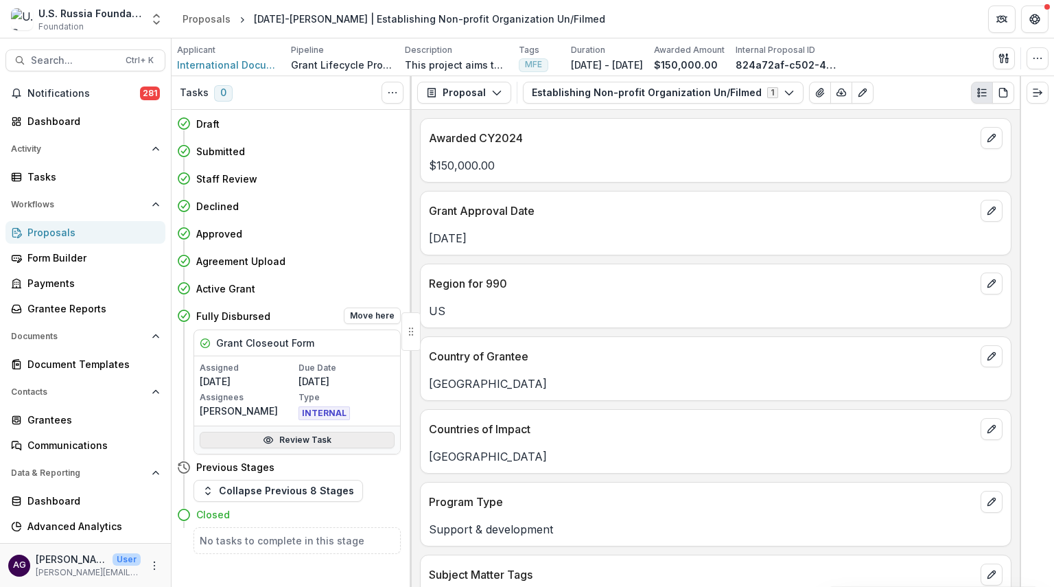
click at [279, 440] on link "Review Task" at bounding box center [297, 440] width 195 height 16
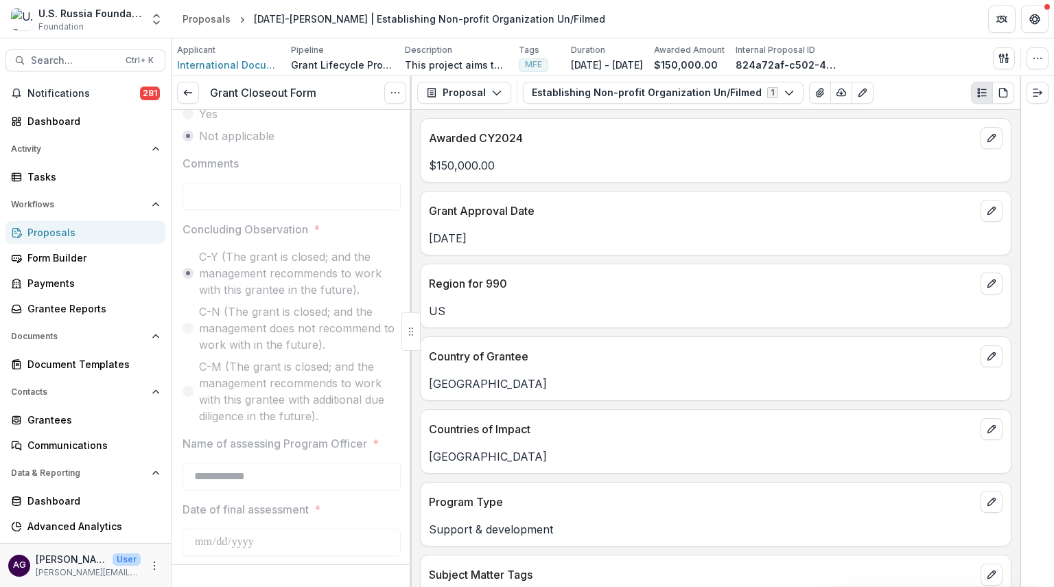
scroll to position [1711, 0]
click at [91, 229] on div "Proposals" at bounding box center [90, 232] width 127 height 14
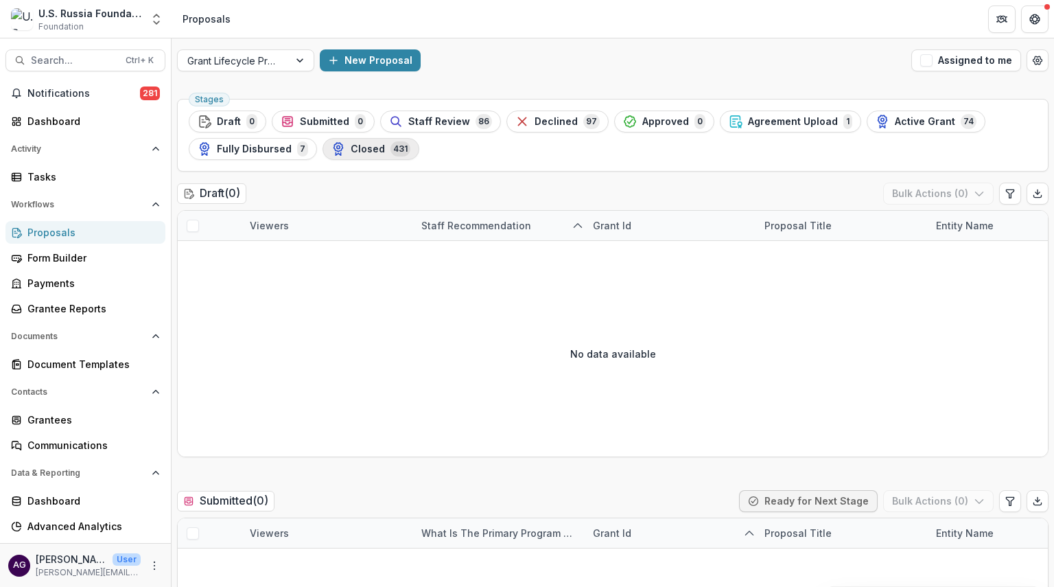
click at [373, 143] on span "Closed" at bounding box center [368, 149] width 34 height 12
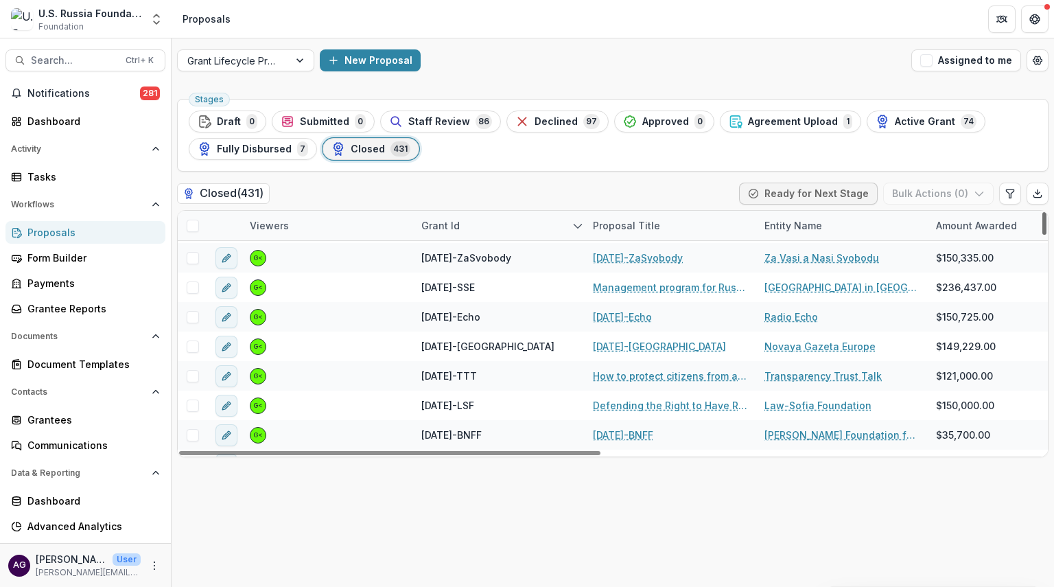
scroll to position [1282, 0]
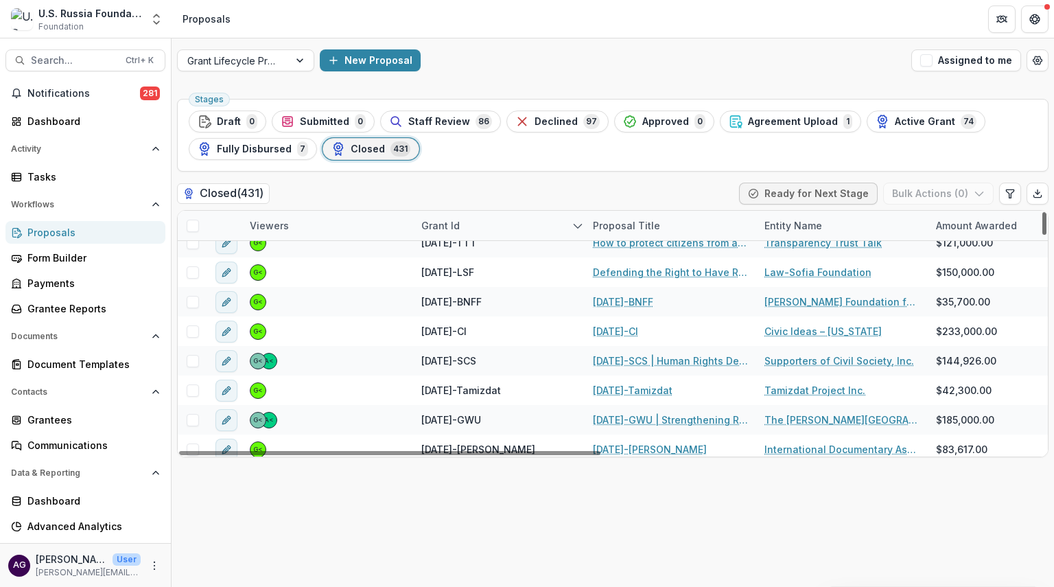
drag, startPoint x: 1045, startPoint y: 227, endPoint x: 1041, endPoint y: 249, distance: 22.4
click at [1043, 235] on div at bounding box center [1045, 223] width 4 height 23
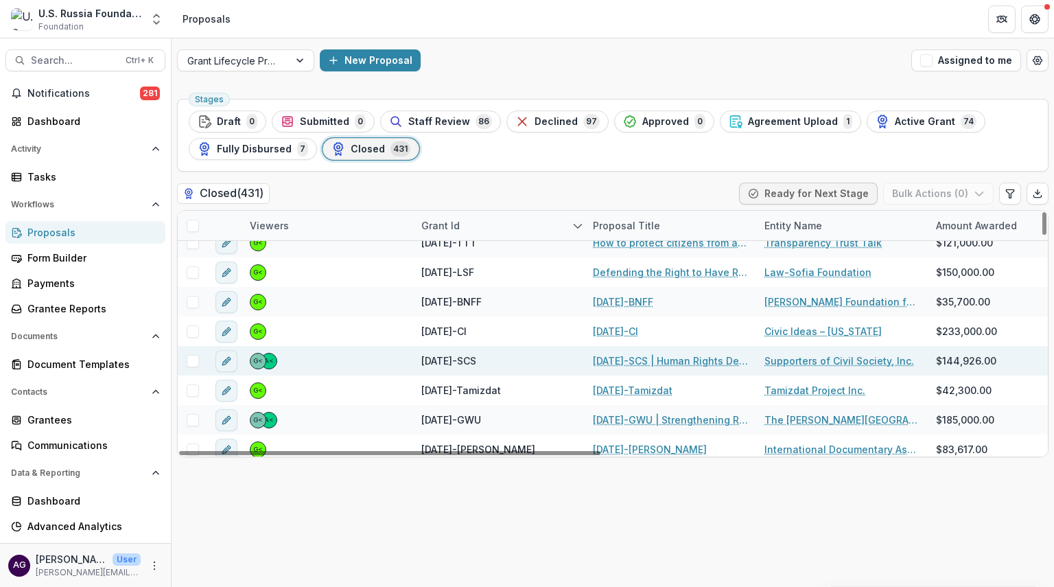
click at [635, 362] on link "[DATE]-SCS | Human Rights Defenders and the Rule of Law" at bounding box center [670, 361] width 155 height 14
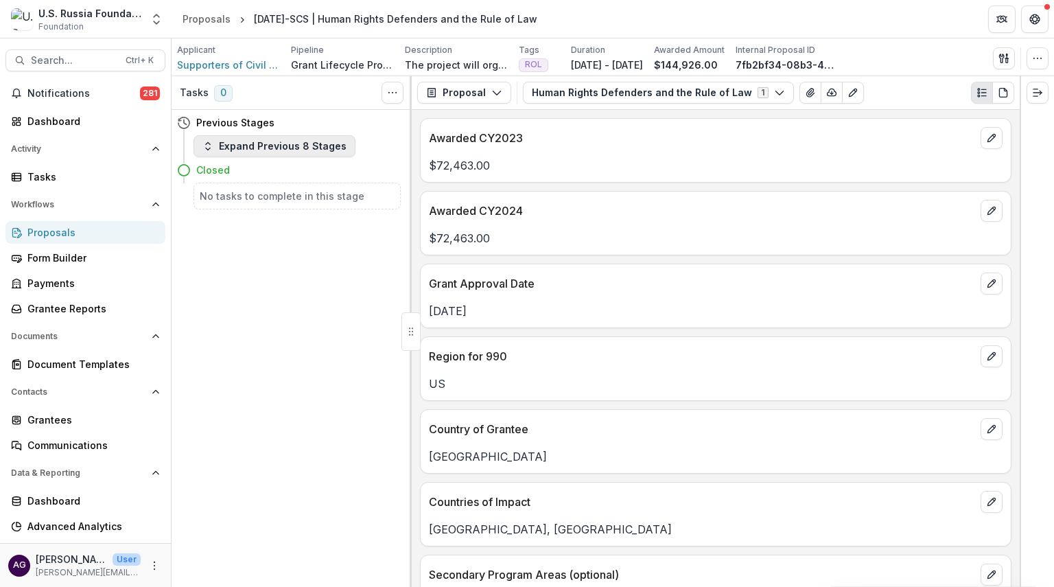
click at [308, 147] on button "Expand Previous 8 Stages" at bounding box center [275, 146] width 162 height 22
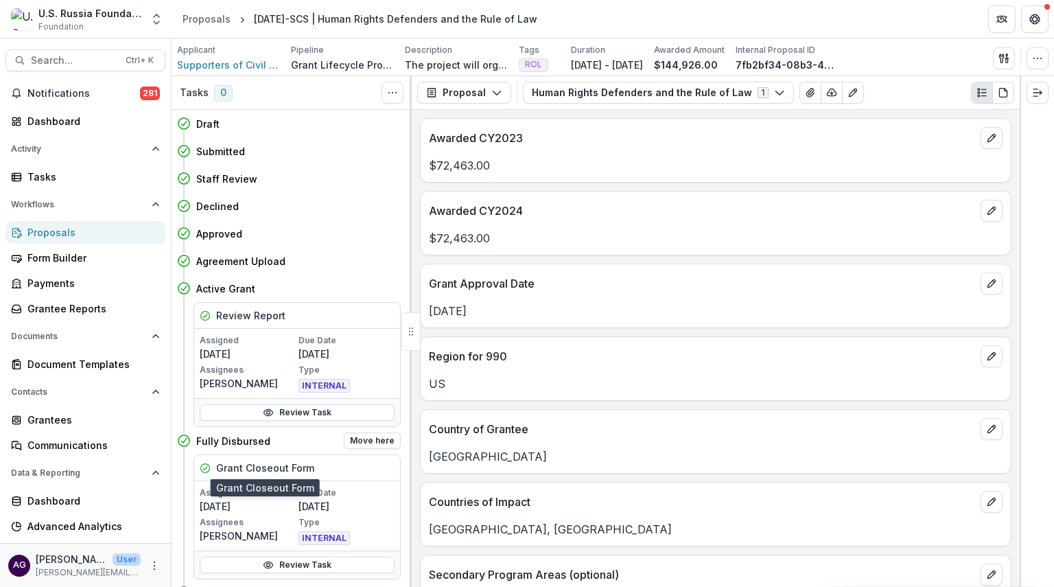
click at [249, 465] on h5 "Grant Closeout Form" at bounding box center [265, 468] width 98 height 14
click at [288, 561] on link "Review Task" at bounding box center [297, 565] width 195 height 16
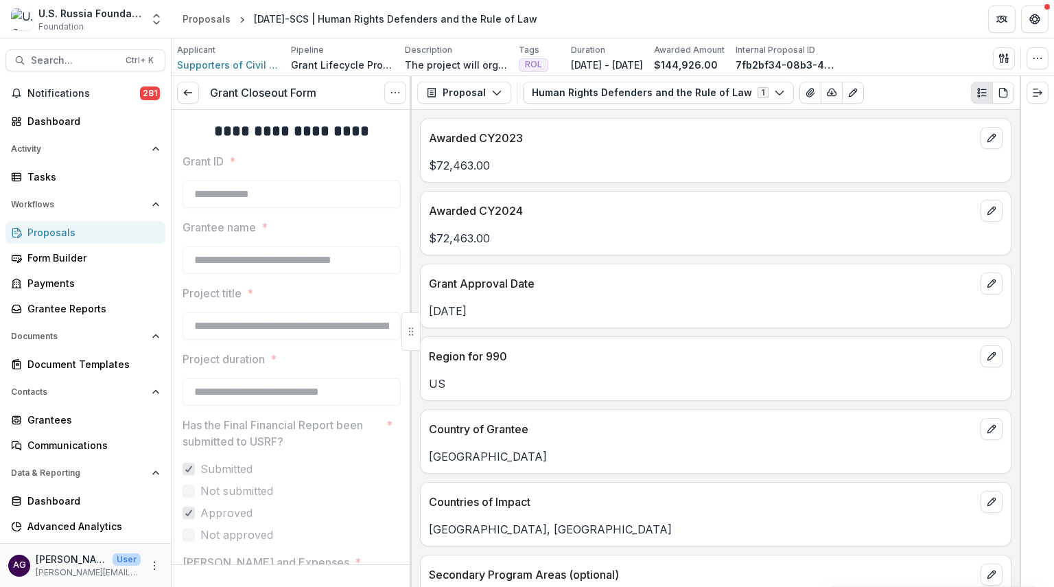
drag, startPoint x: 407, startPoint y: 161, endPoint x: 409, endPoint y: 188, distance: 26.9
click at [409, 188] on div "**********" at bounding box center [292, 331] width 240 height 511
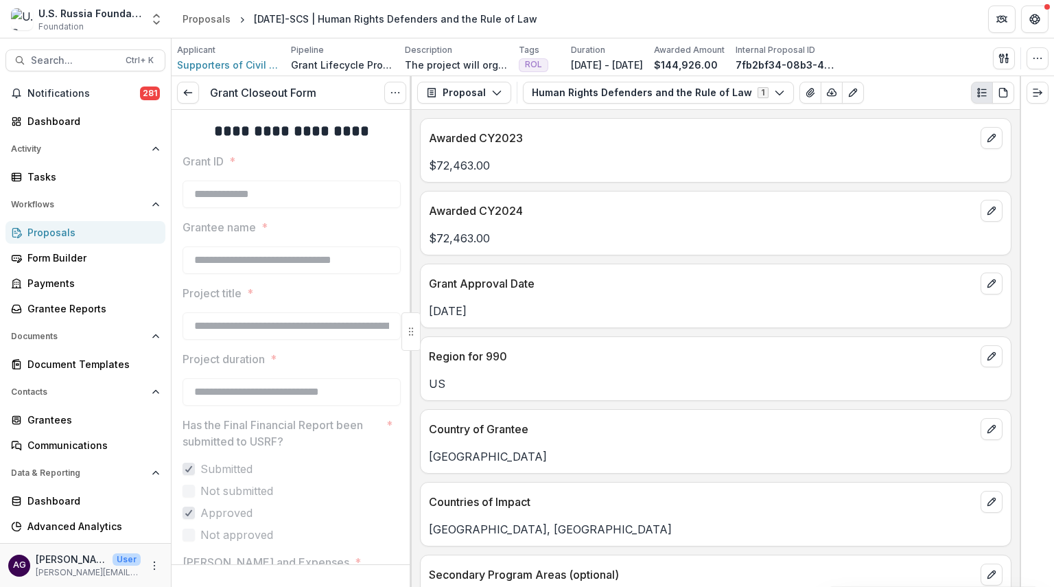
drag, startPoint x: 407, startPoint y: 168, endPoint x: 406, endPoint y: 182, distance: 13.7
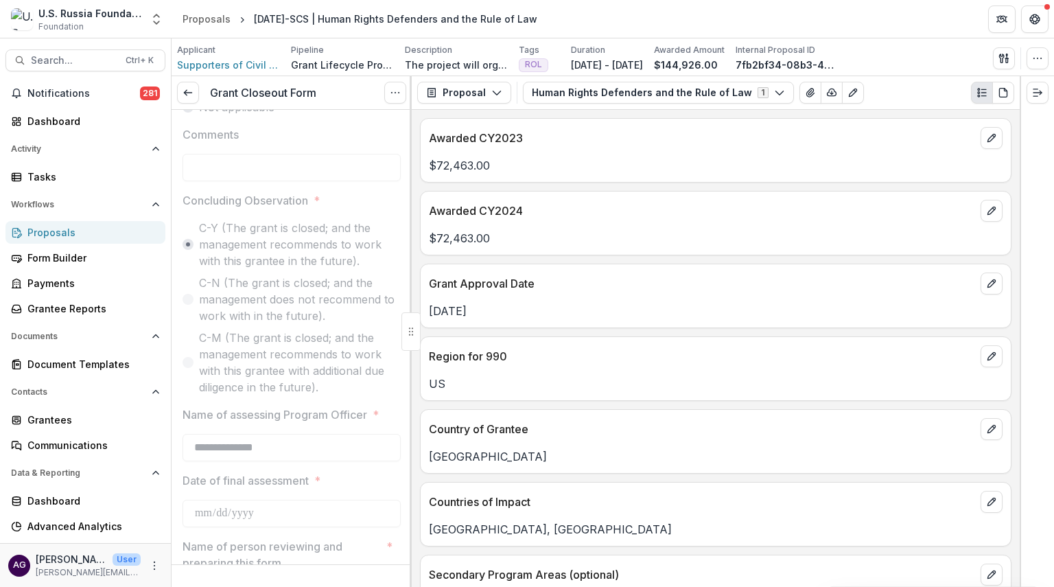
scroll to position [1754, 0]
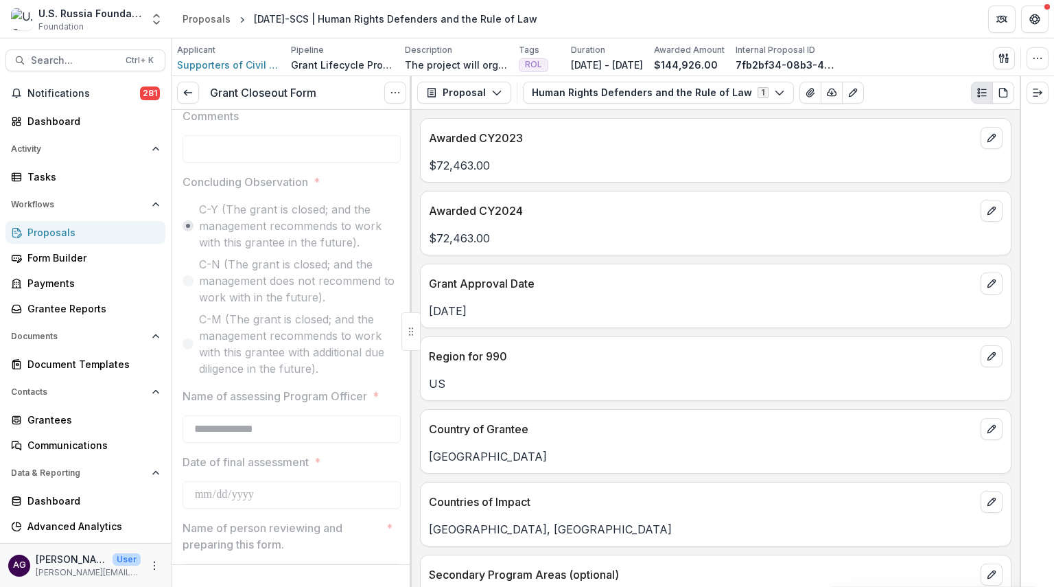
click at [74, 227] on div "Proposals" at bounding box center [90, 232] width 127 height 14
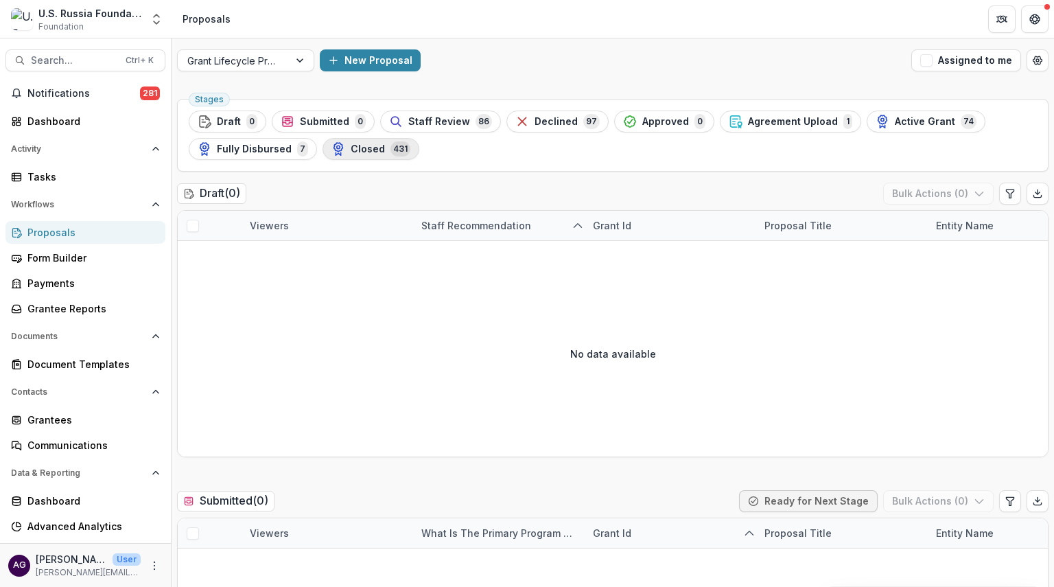
click at [355, 145] on span "Closed" at bounding box center [368, 149] width 34 height 12
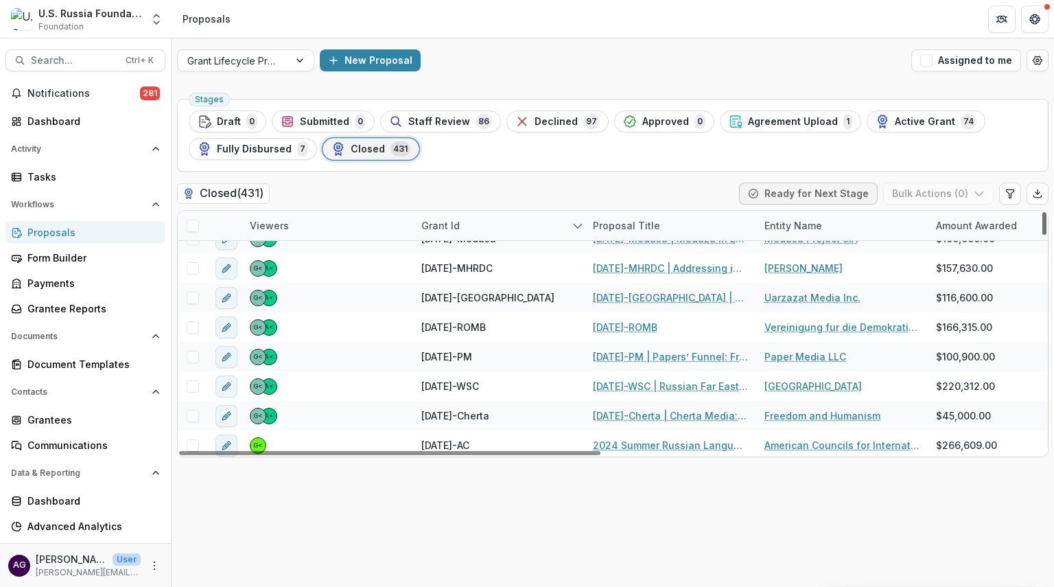
scroll to position [427, 0]
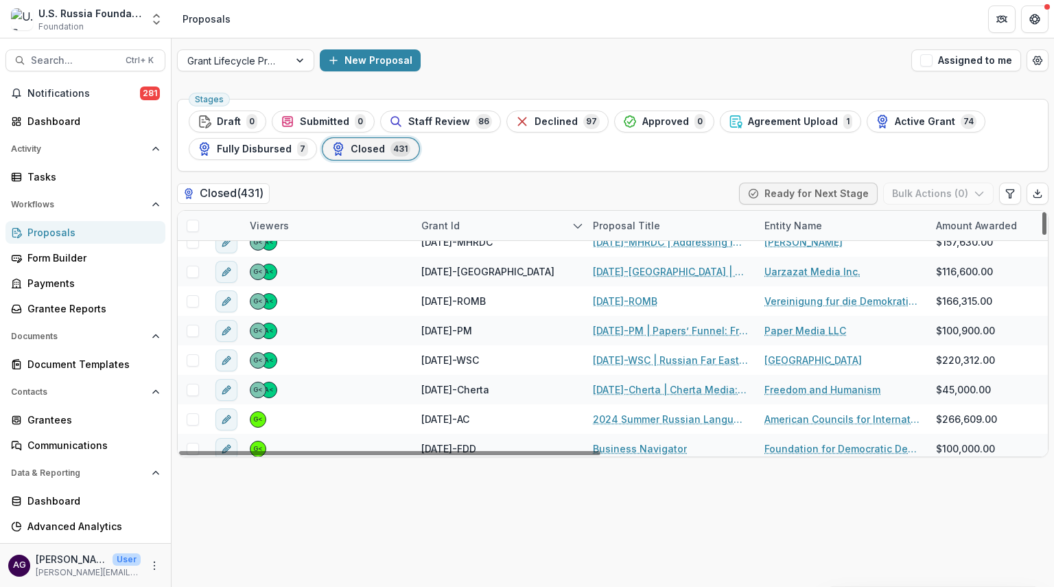
drag, startPoint x: 1045, startPoint y: 219, endPoint x: 1043, endPoint y: 226, distance: 7.0
click at [1043, 226] on div at bounding box center [1045, 223] width 4 height 23
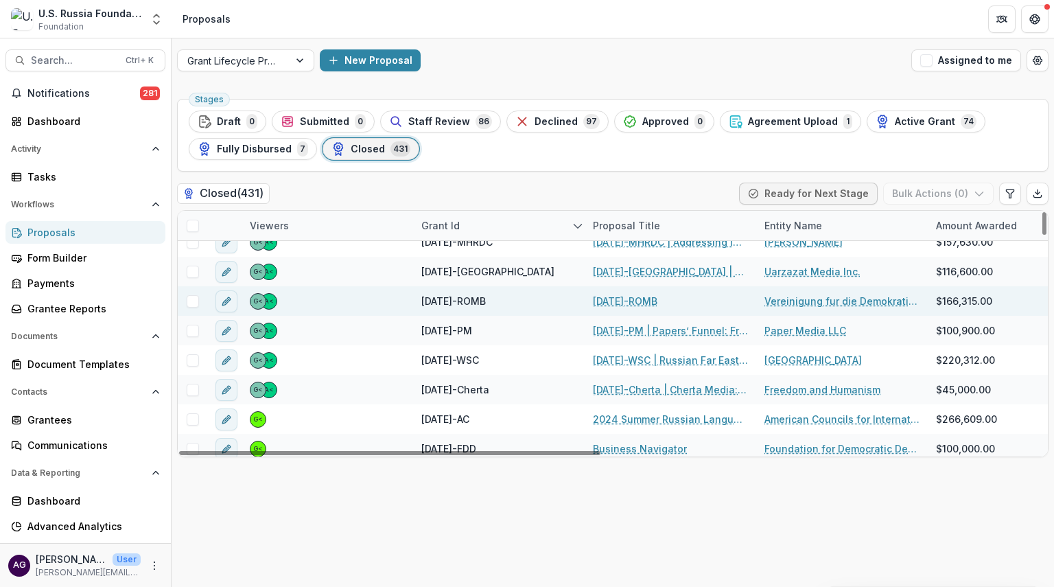
click at [612, 295] on link "[DATE]-ROMB" at bounding box center [625, 301] width 65 height 14
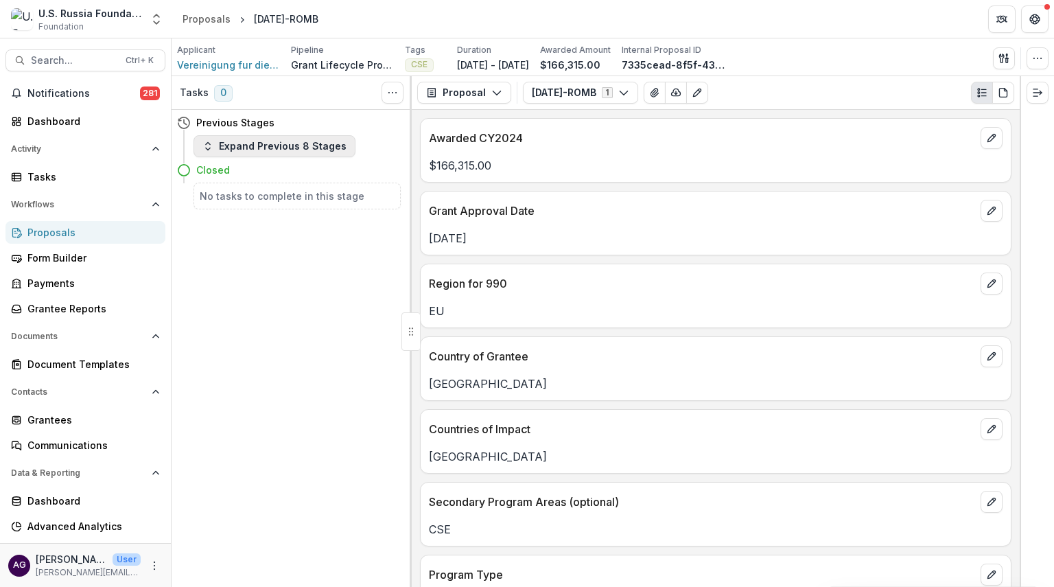
click at [286, 150] on button "Expand Previous 8 Stages" at bounding box center [275, 146] width 162 height 22
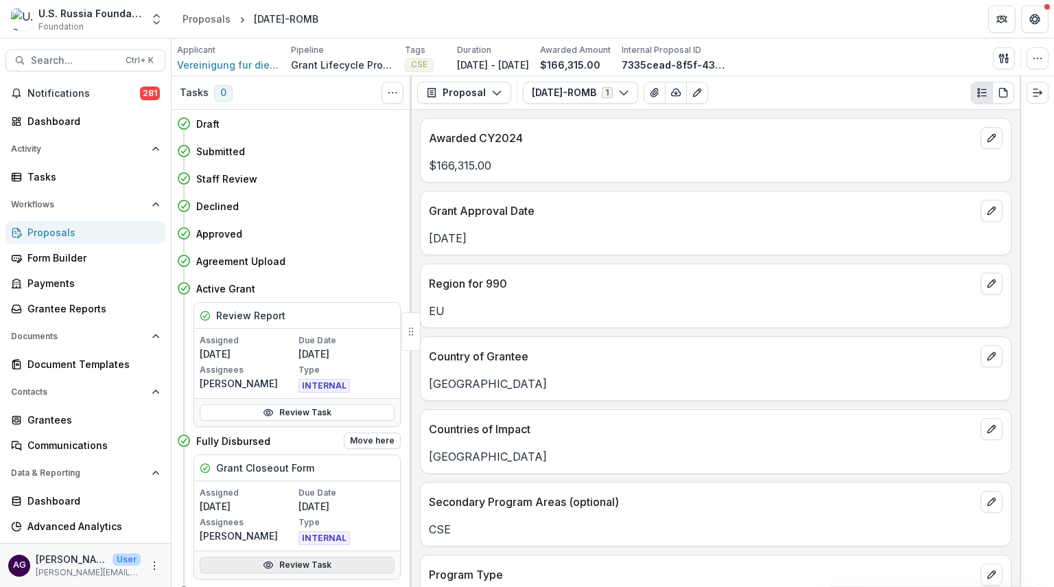
click at [292, 563] on link "Review Task" at bounding box center [297, 565] width 195 height 16
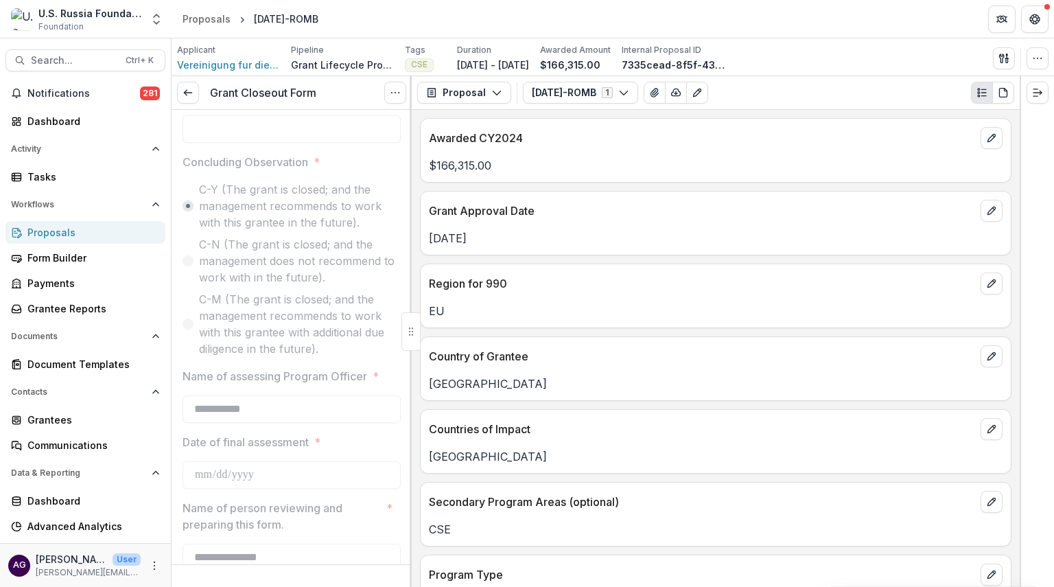
scroll to position [1783, 0]
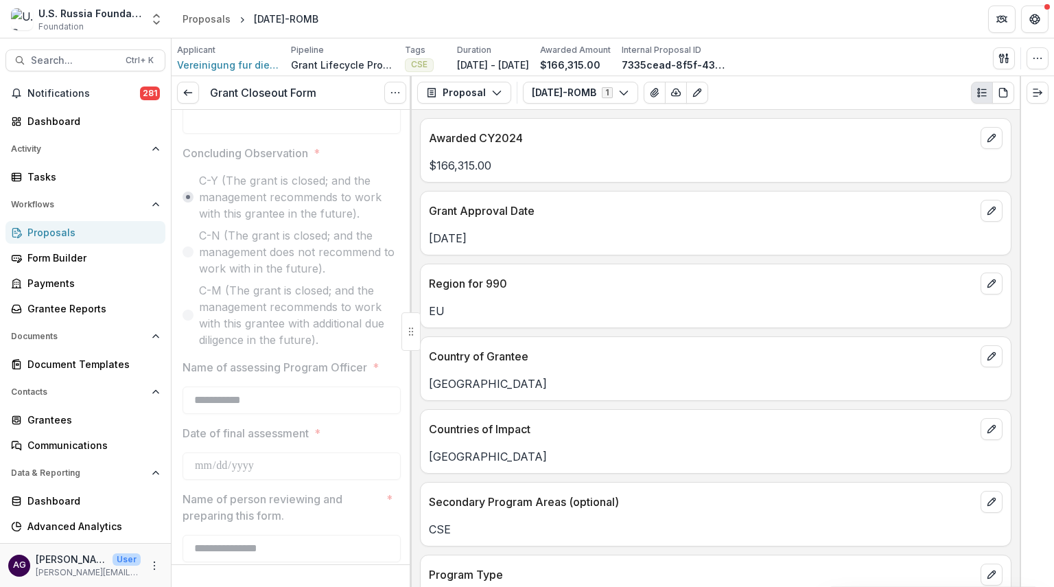
click at [88, 233] on div "Proposals" at bounding box center [90, 232] width 127 height 14
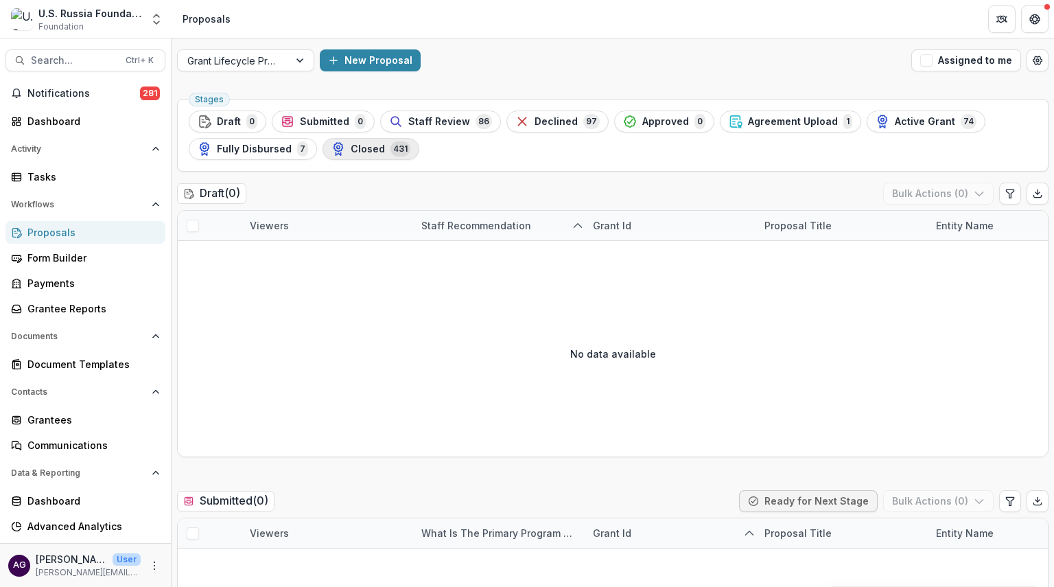
click at [373, 147] on span "Closed" at bounding box center [368, 149] width 34 height 12
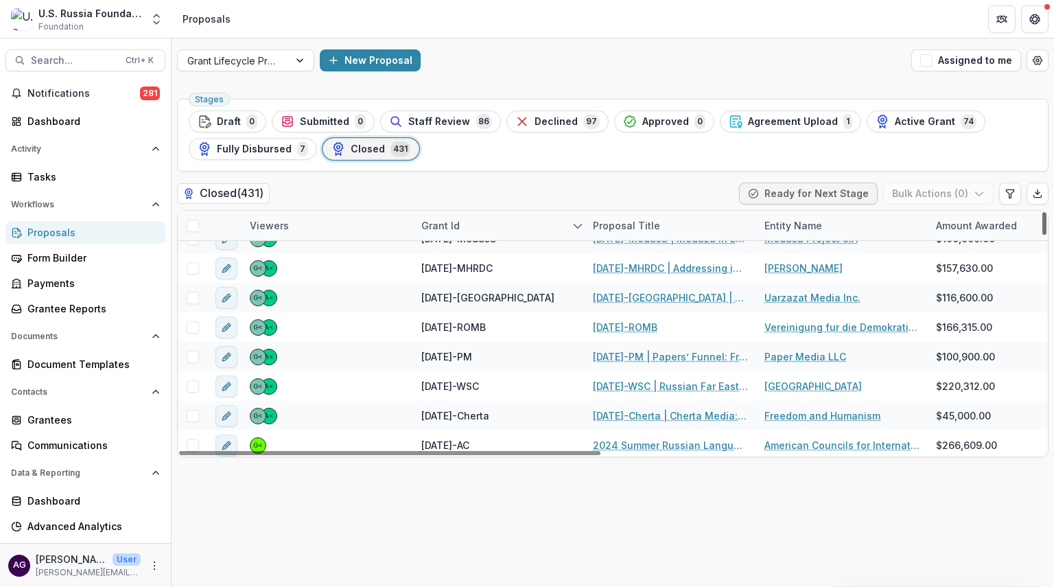
scroll to position [507, 0]
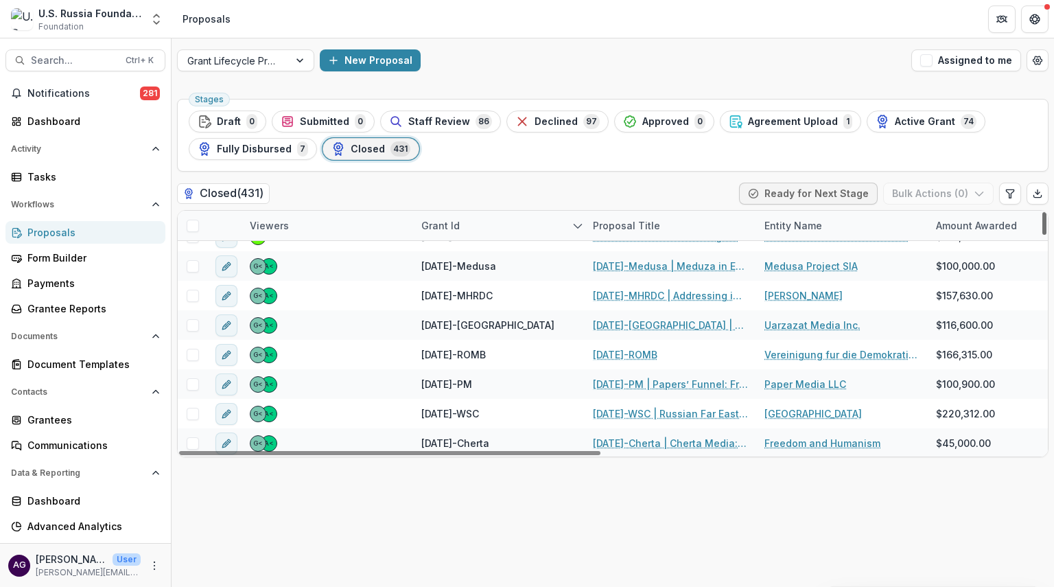
click at [1045, 231] on div at bounding box center [1045, 223] width 4 height 23
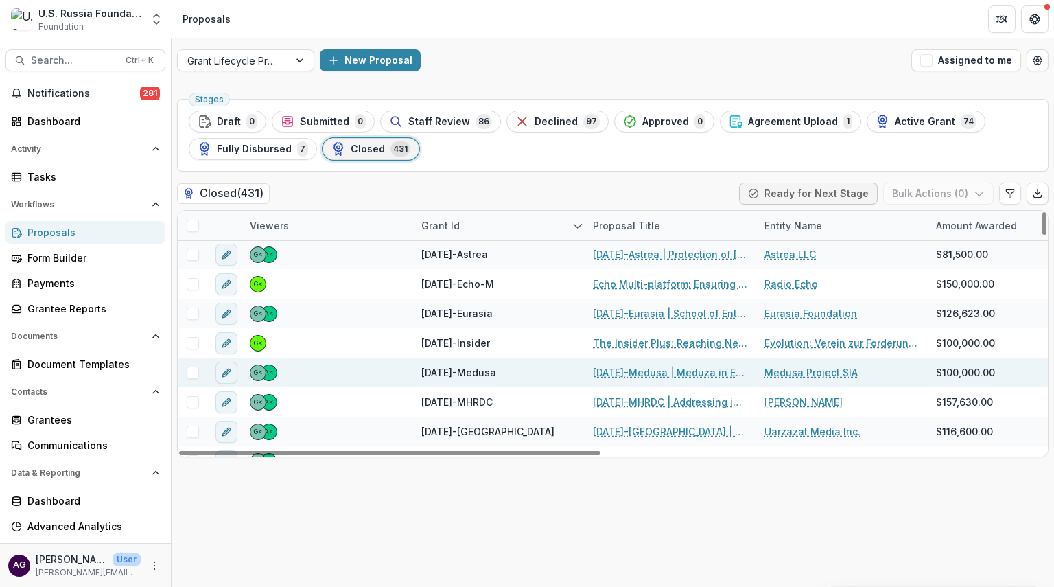
click at [638, 375] on link "[DATE]-Medusa | Meduza in English" at bounding box center [670, 372] width 155 height 14
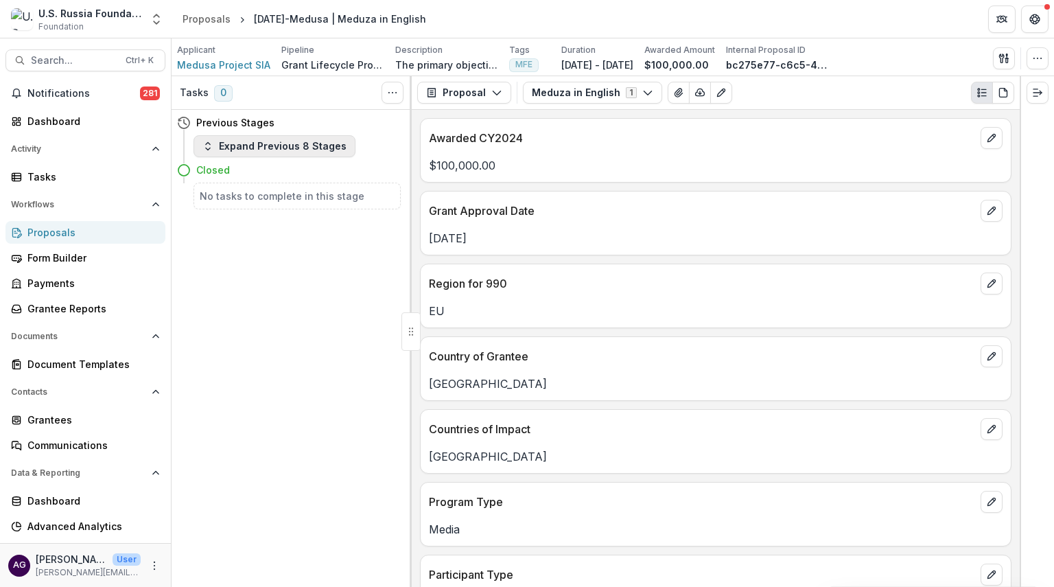
click at [277, 150] on button "Expand Previous 8 Stages" at bounding box center [275, 146] width 162 height 22
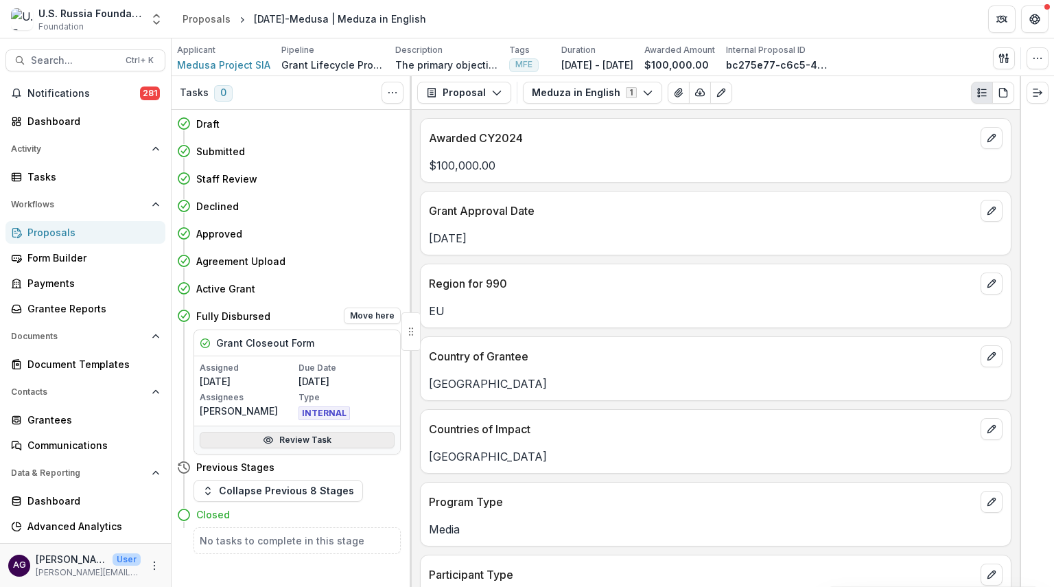
click at [308, 435] on link "Review Task" at bounding box center [297, 440] width 195 height 16
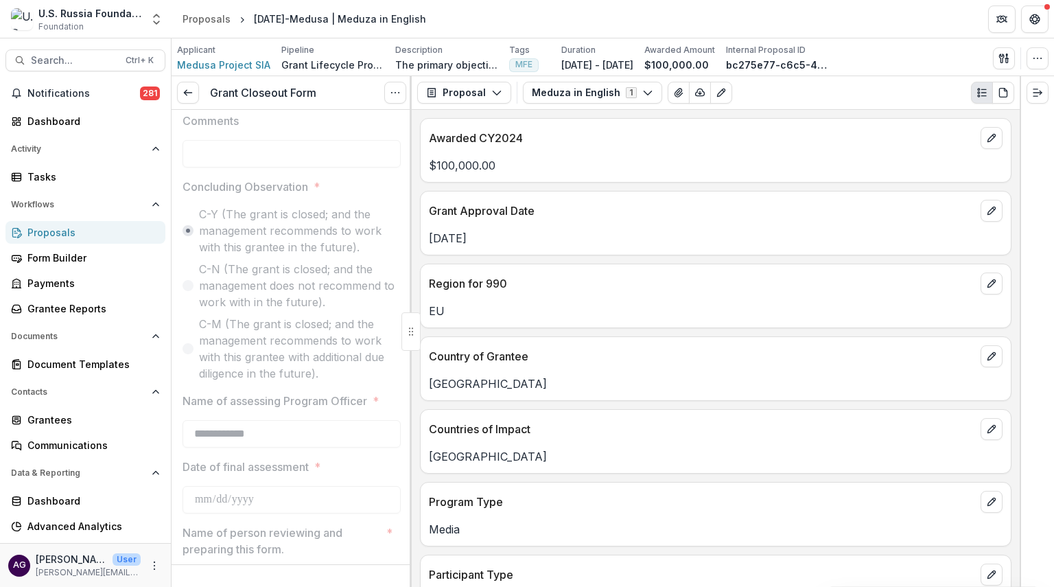
scroll to position [1781, 0]
